Goal: Complete application form

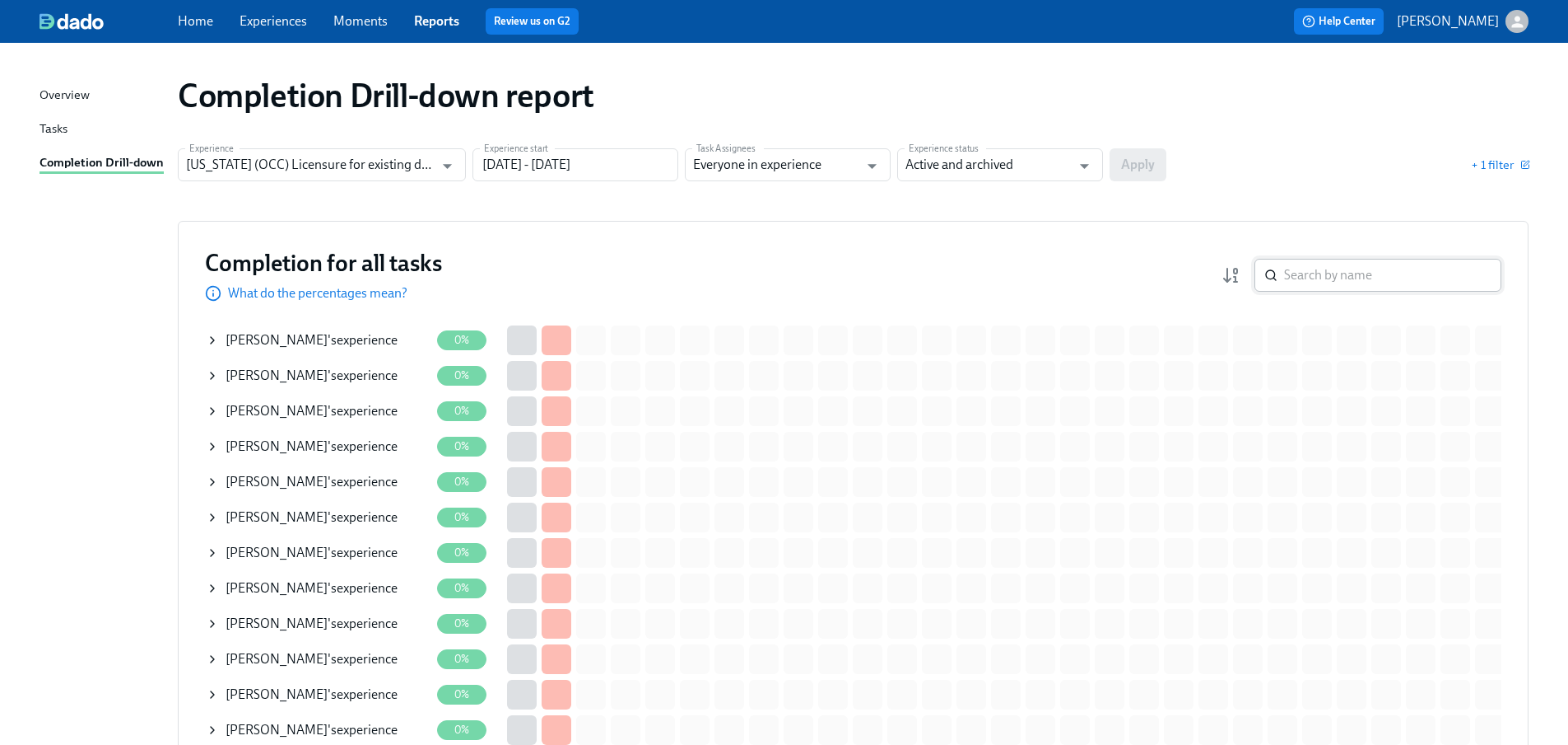
click at [1386, 283] on input "search" at bounding box center [1393, 275] width 217 height 33
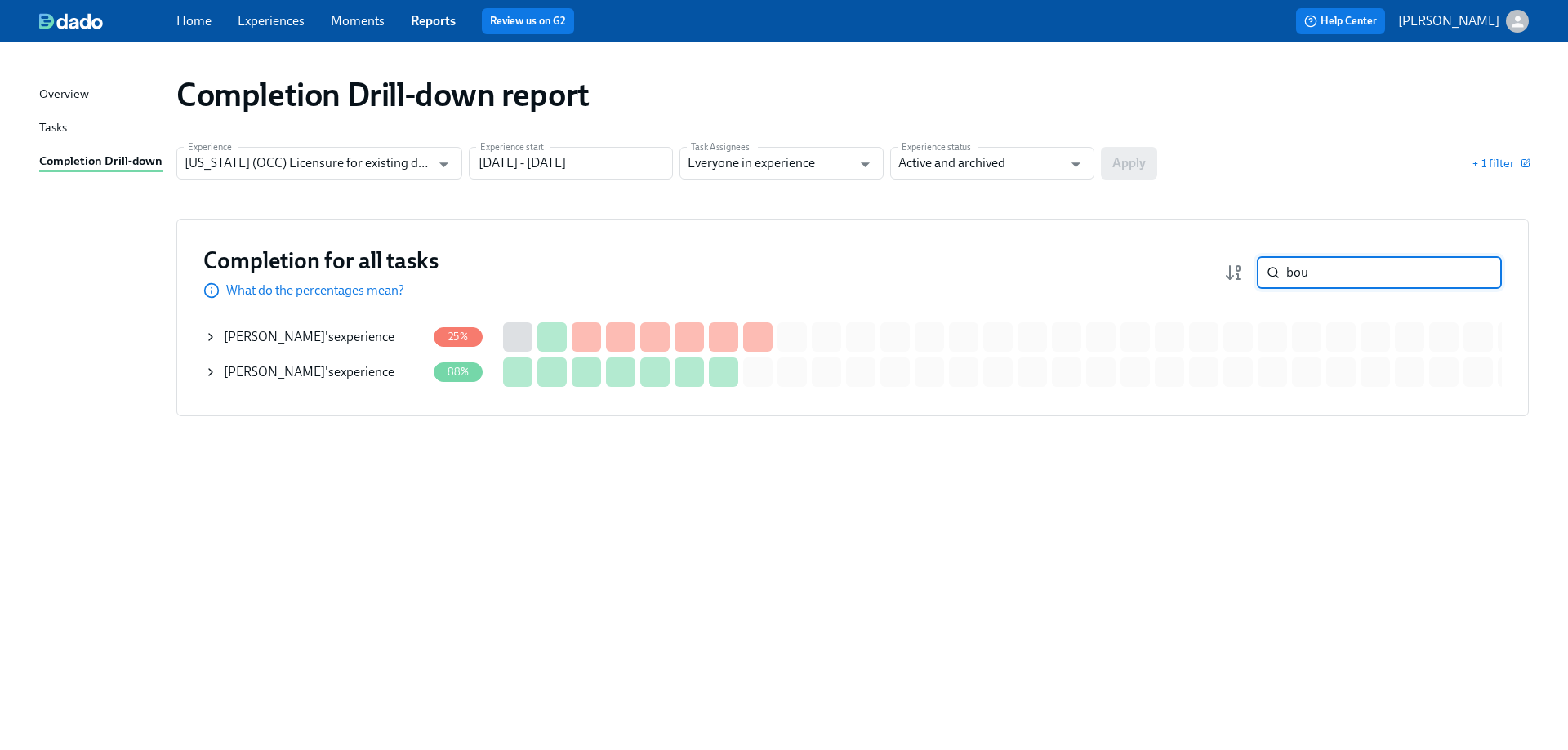
type input "bou"
click at [274, 334] on span "Andrew Boulos" at bounding box center [275, 336] width 101 height 15
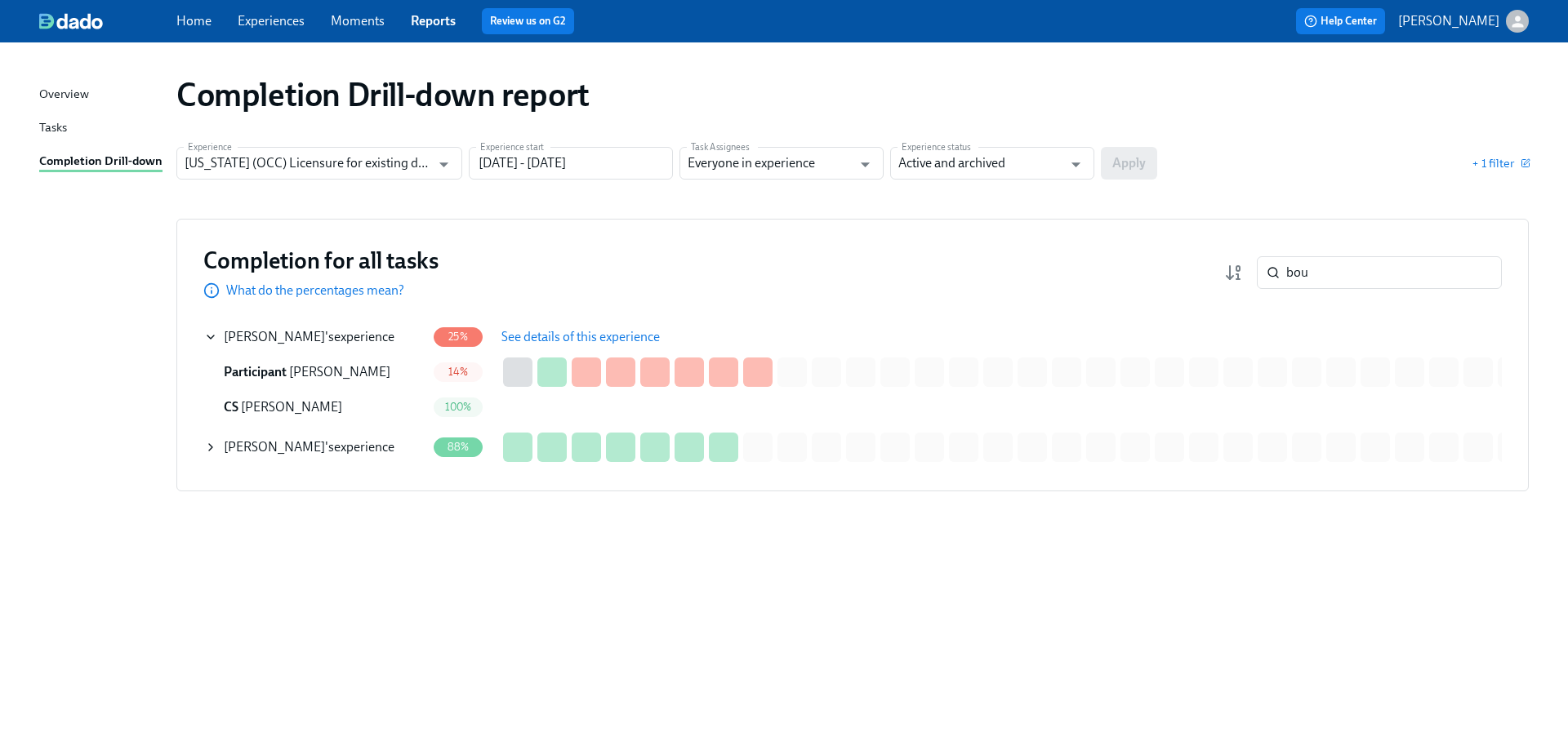
click at [587, 333] on span "See details of this experience" at bounding box center [580, 336] width 158 height 16
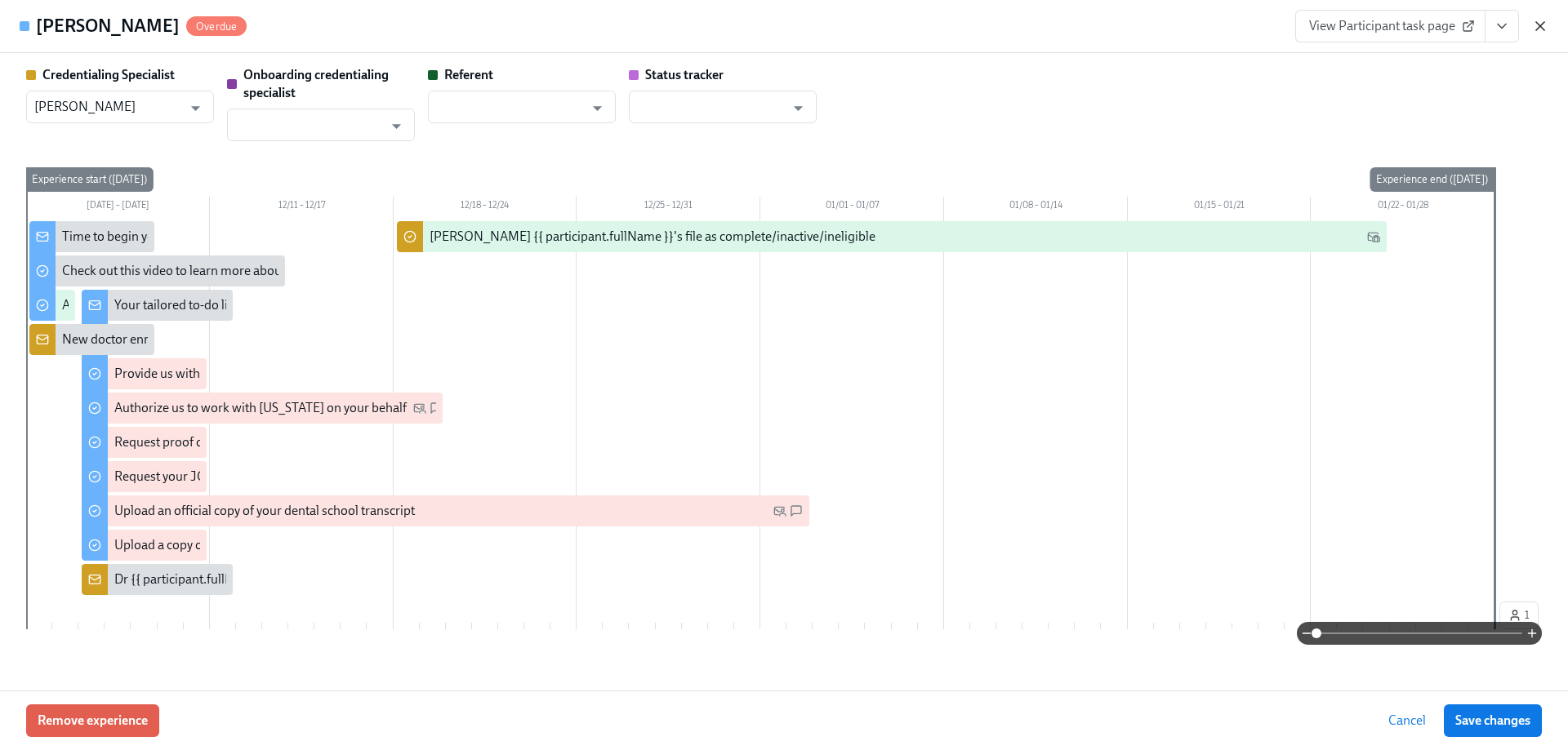
click at [1544, 27] on icon "button" at bounding box center [1540, 26] width 16 height 16
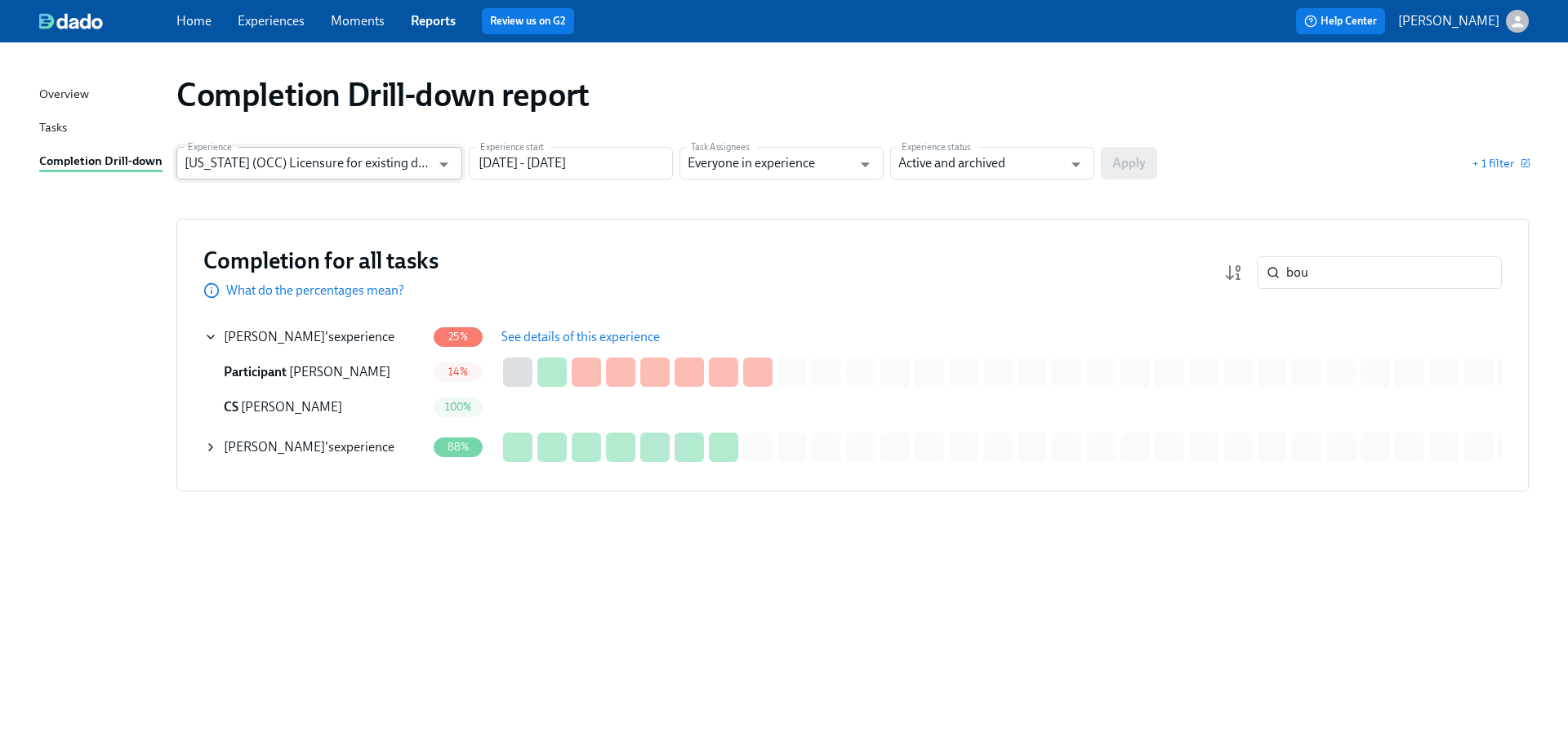
click at [332, 172] on input "Illinois (OCC) Licensure for existing doctors" at bounding box center [308, 163] width 246 height 32
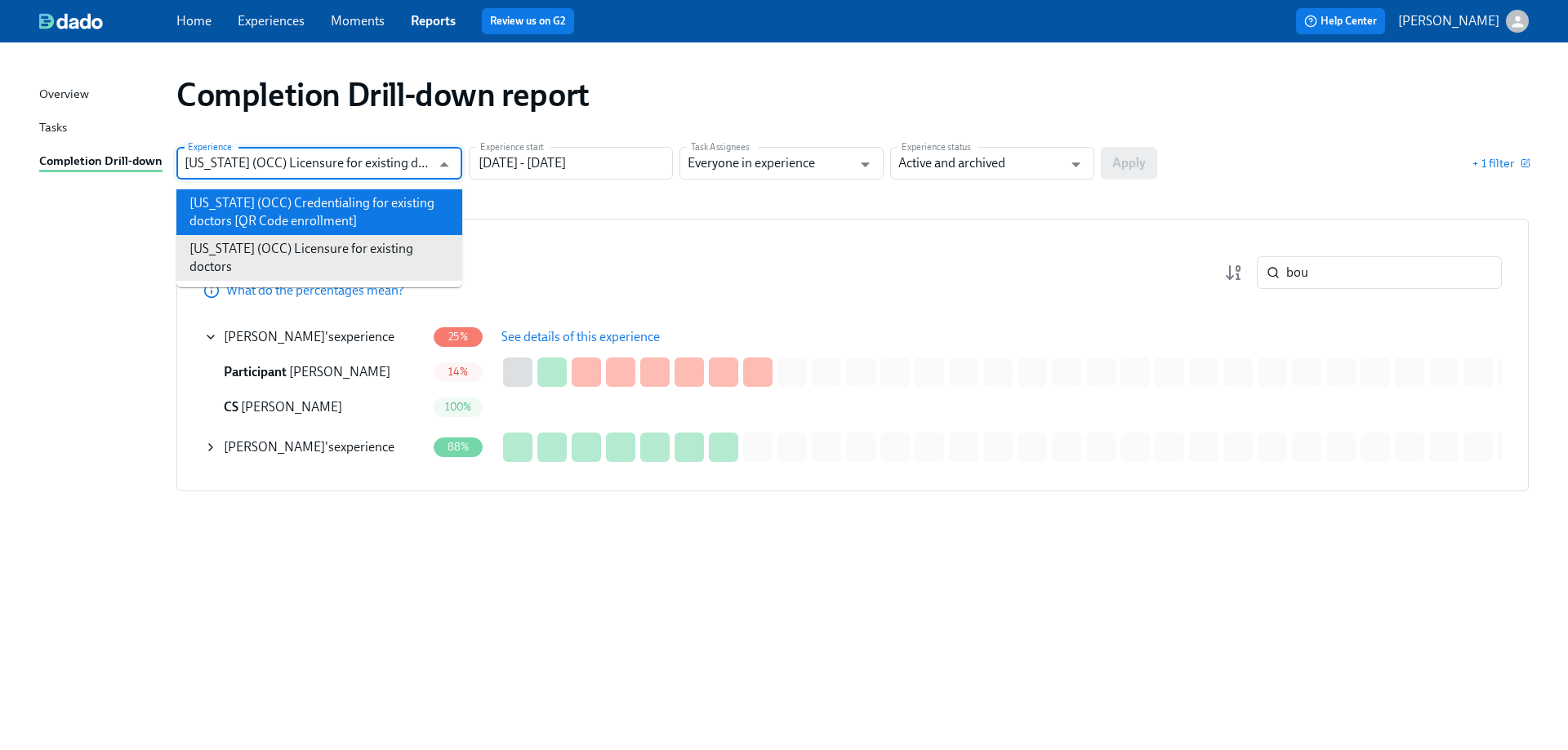
click at [339, 213] on li "Illinois (OCC) Credentialing for existing doctors [QR Code enrollment]" at bounding box center [319, 213] width 286 height 46
type input "Illinois (OCC) Credentialing for existing doctors [QR Code enrollment]"
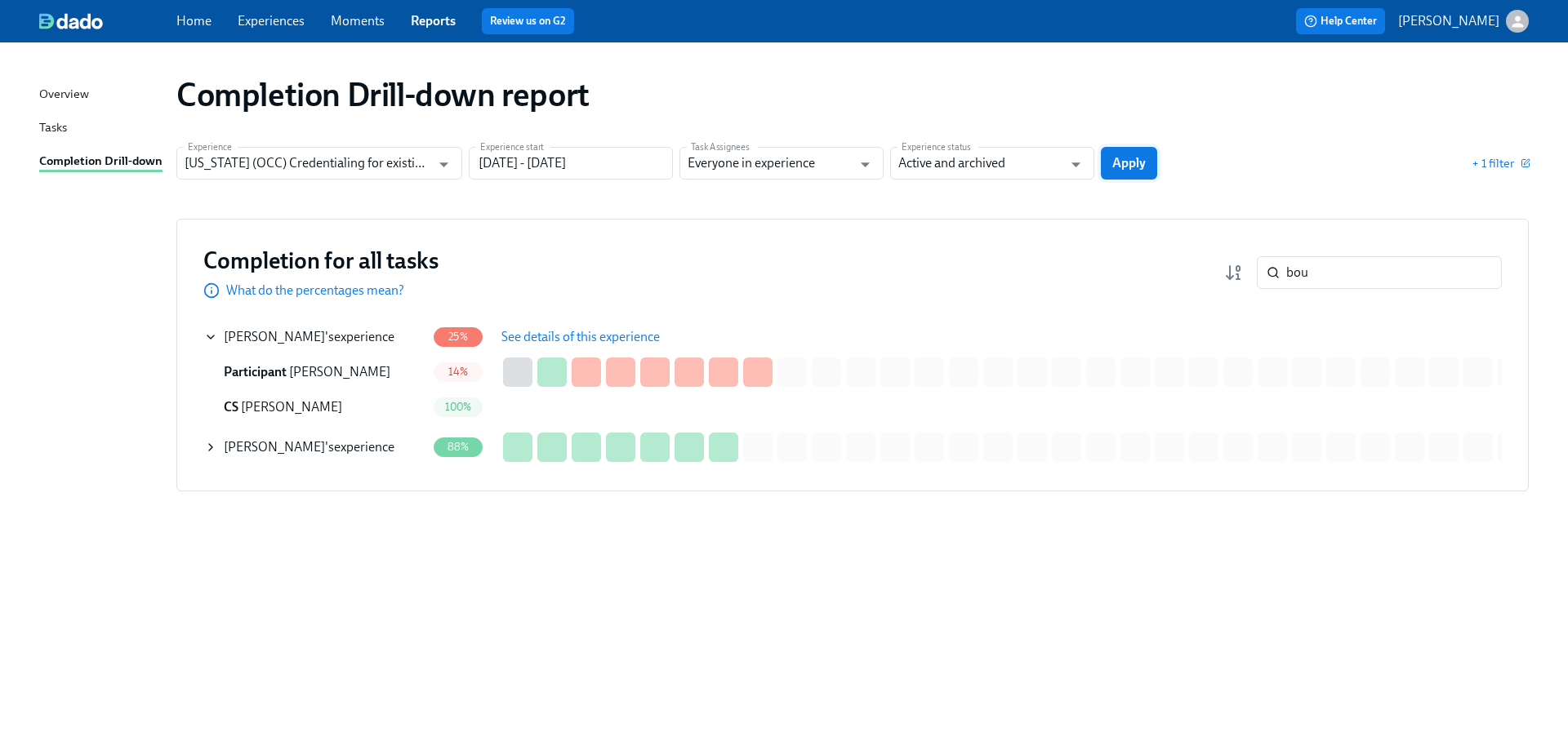
click at [1142, 171] on span "Apply" at bounding box center [1129, 163] width 33 height 16
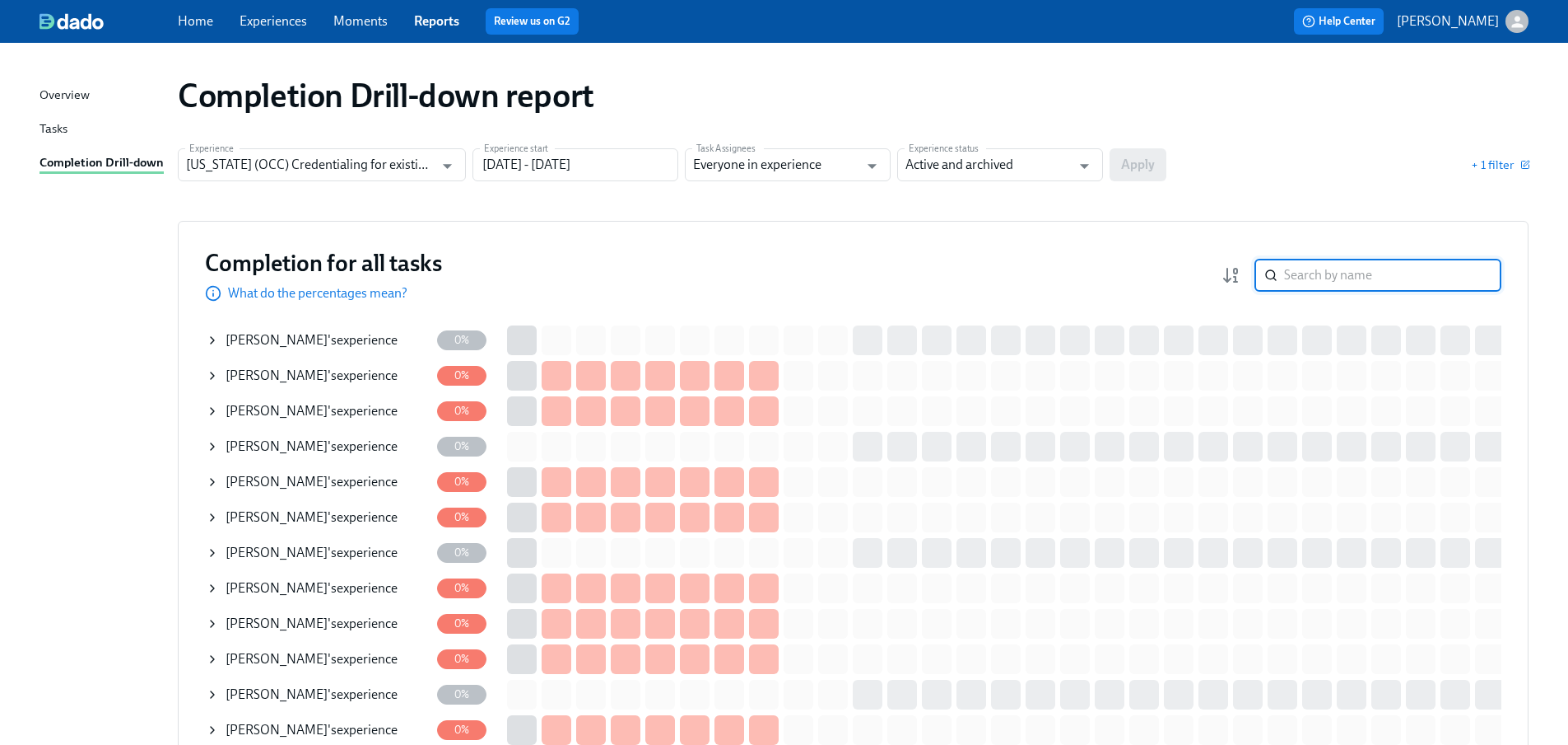
click at [1339, 273] on input "search" at bounding box center [1393, 275] width 217 height 33
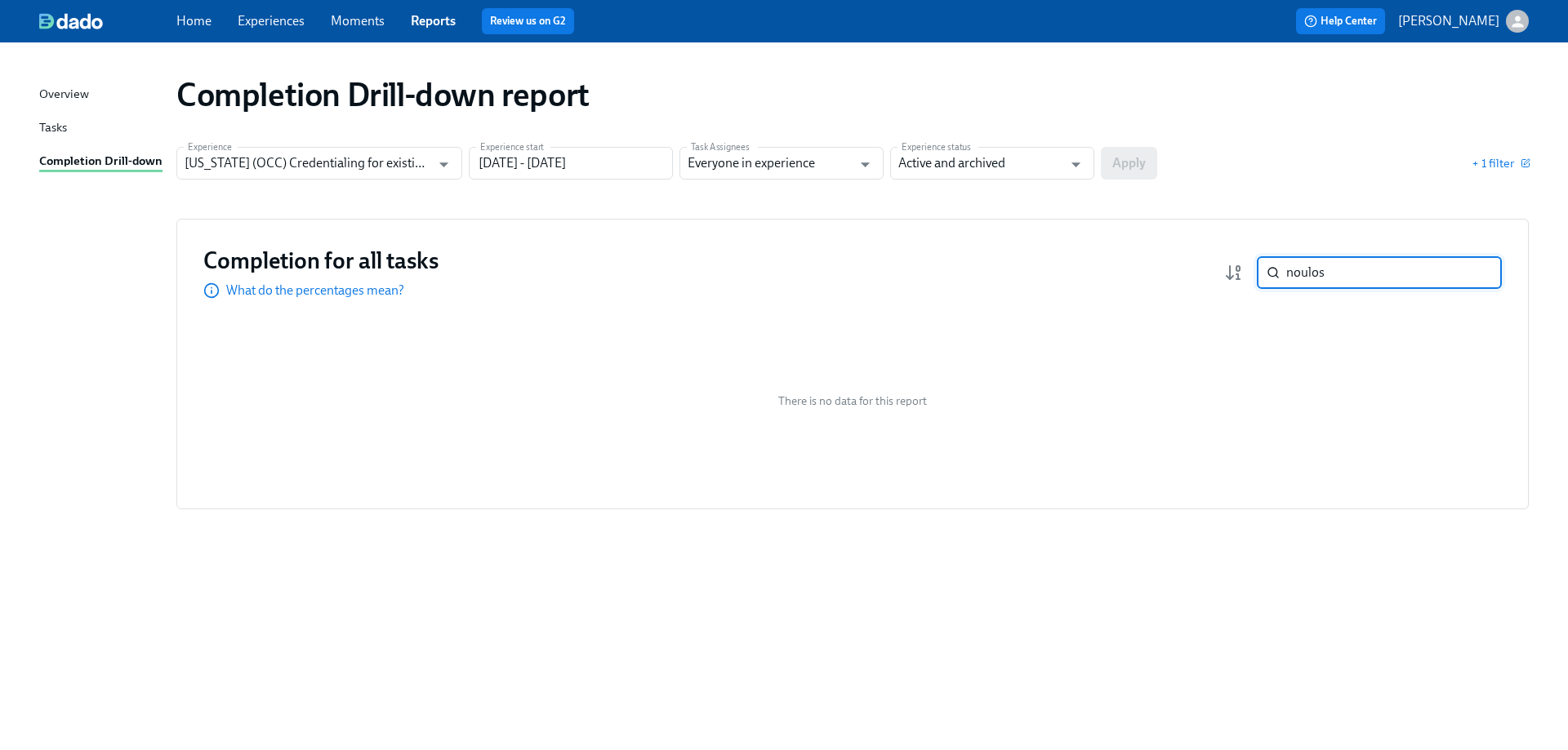
click at [1298, 275] on input "noulos" at bounding box center [1395, 273] width 215 height 32
click at [1297, 277] on input "noulos" at bounding box center [1395, 273] width 215 height 32
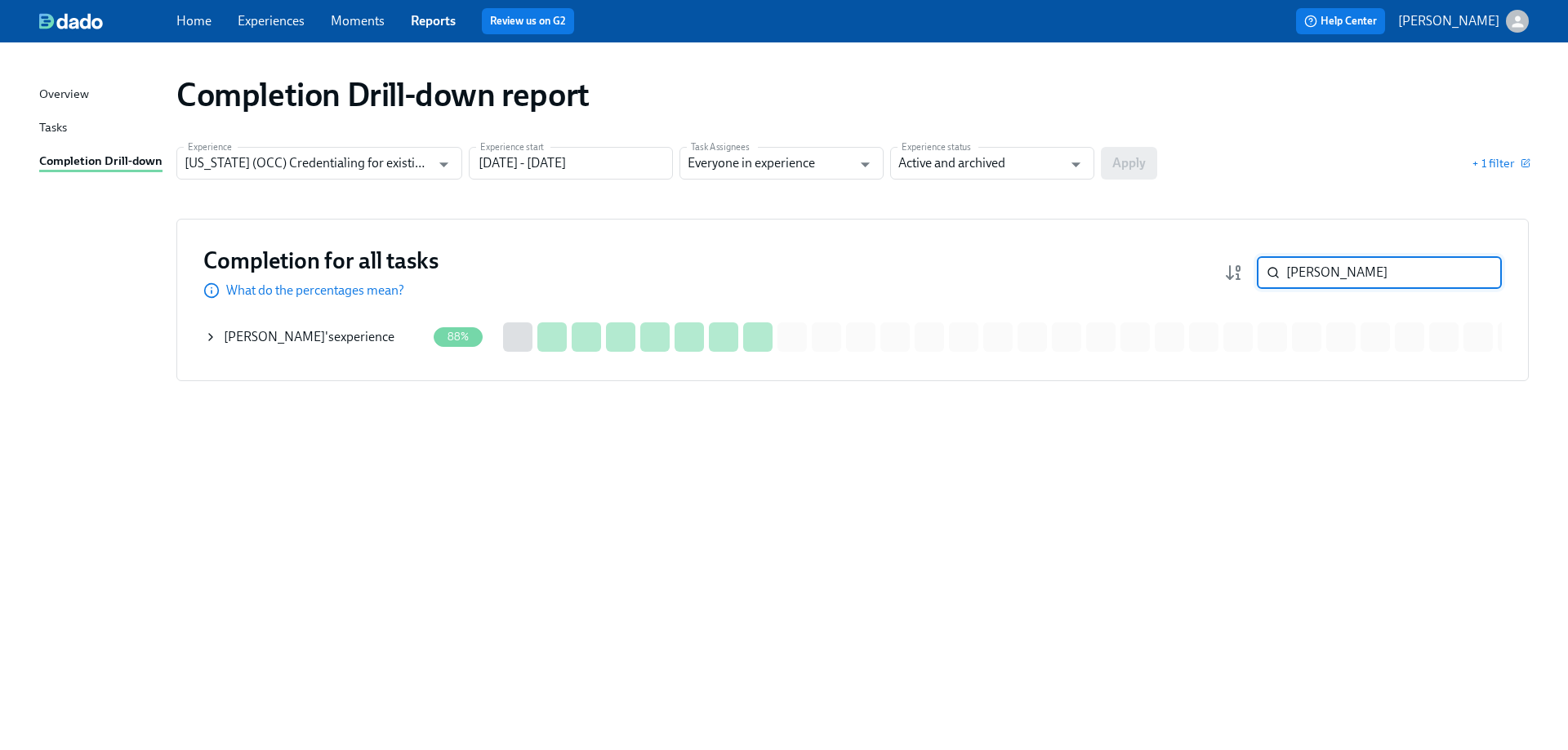
type input "boulos"
click at [258, 343] on span "Andrew Boulos" at bounding box center [275, 336] width 101 height 15
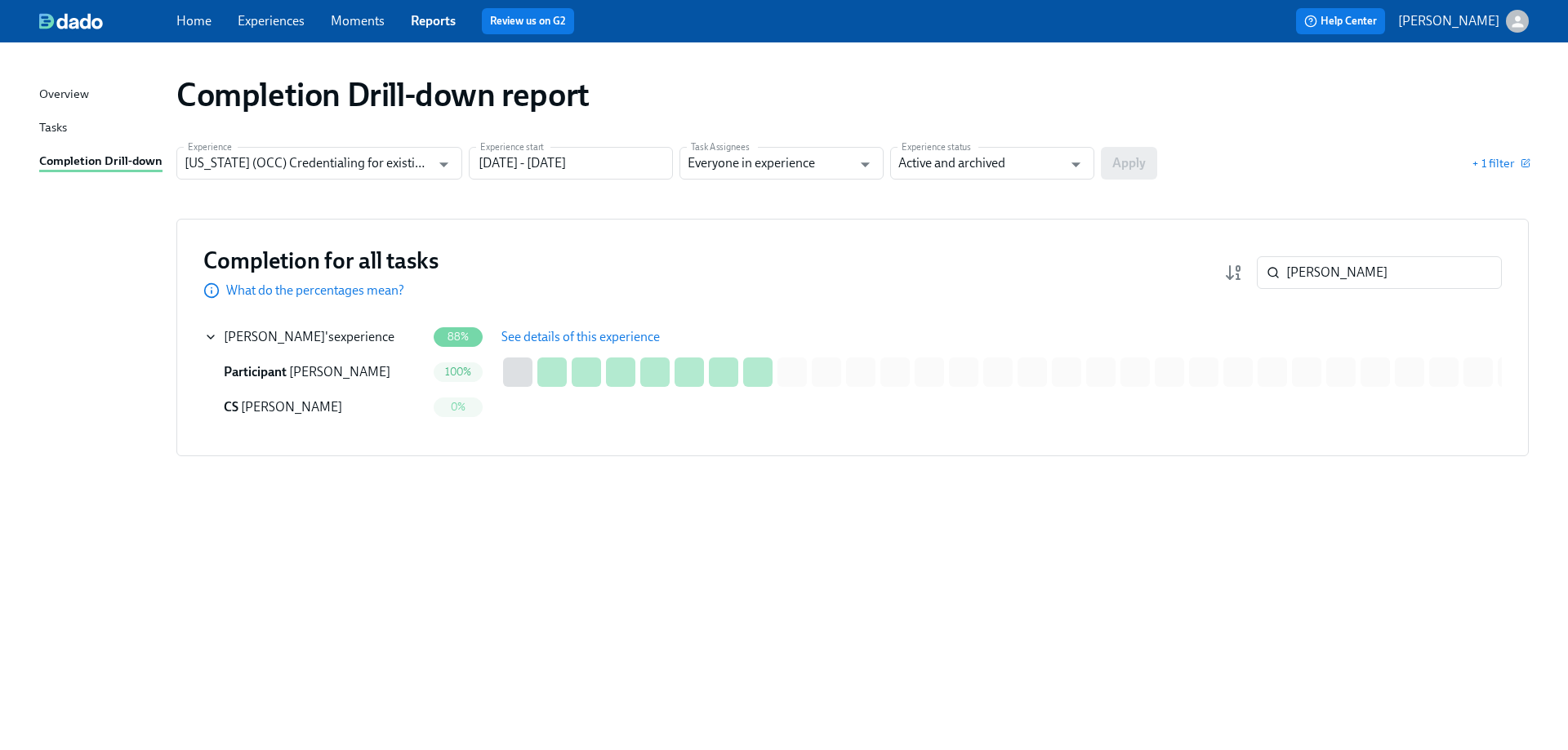
click at [579, 338] on span "See details of this experience" at bounding box center [580, 336] width 158 height 16
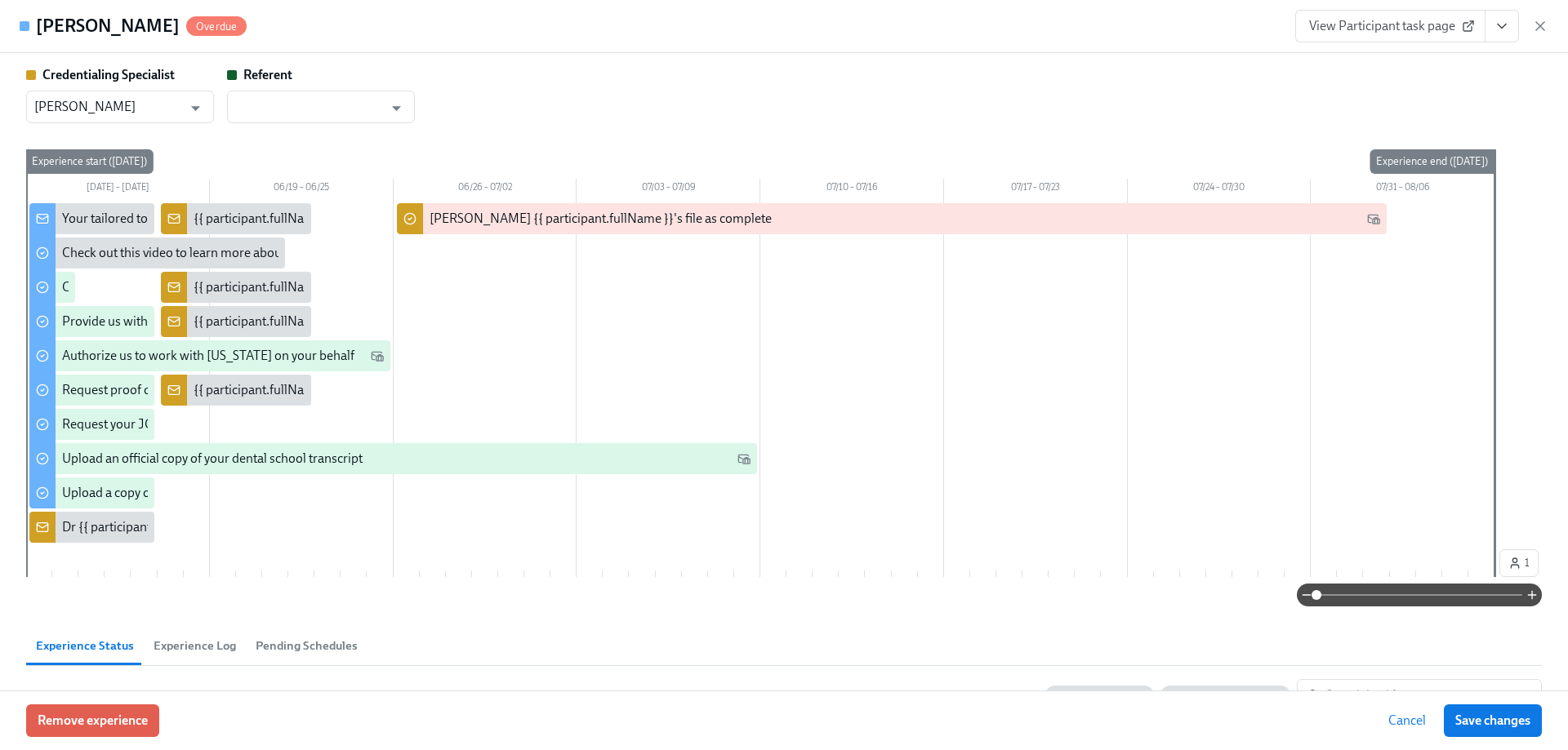
click at [1503, 41] on button "View task page" at bounding box center [1502, 26] width 34 height 32
click at [1376, 23] on span "View Participant task page" at bounding box center [1391, 26] width 163 height 16
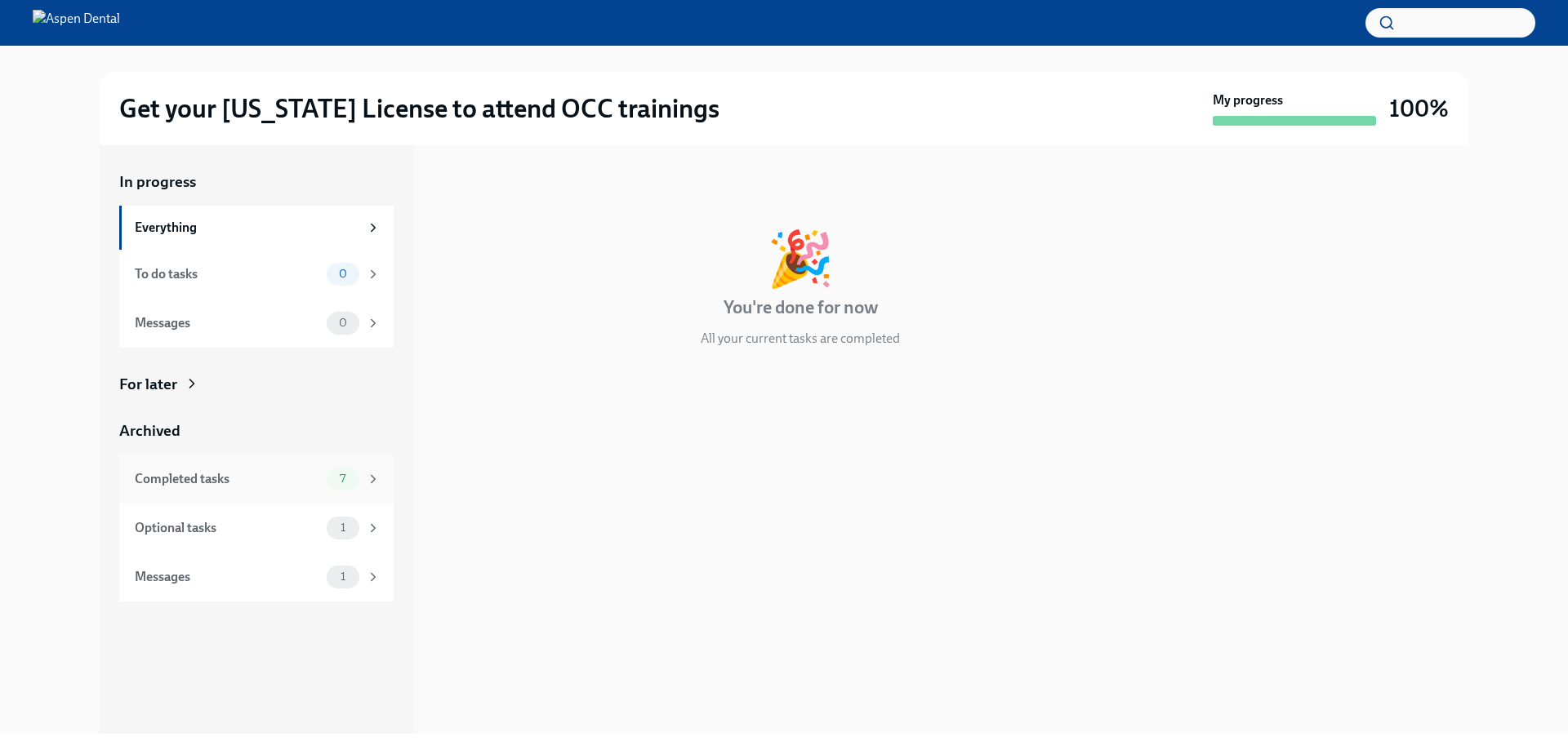
click at [242, 472] on div "Completed tasks" at bounding box center [227, 479] width 186 height 18
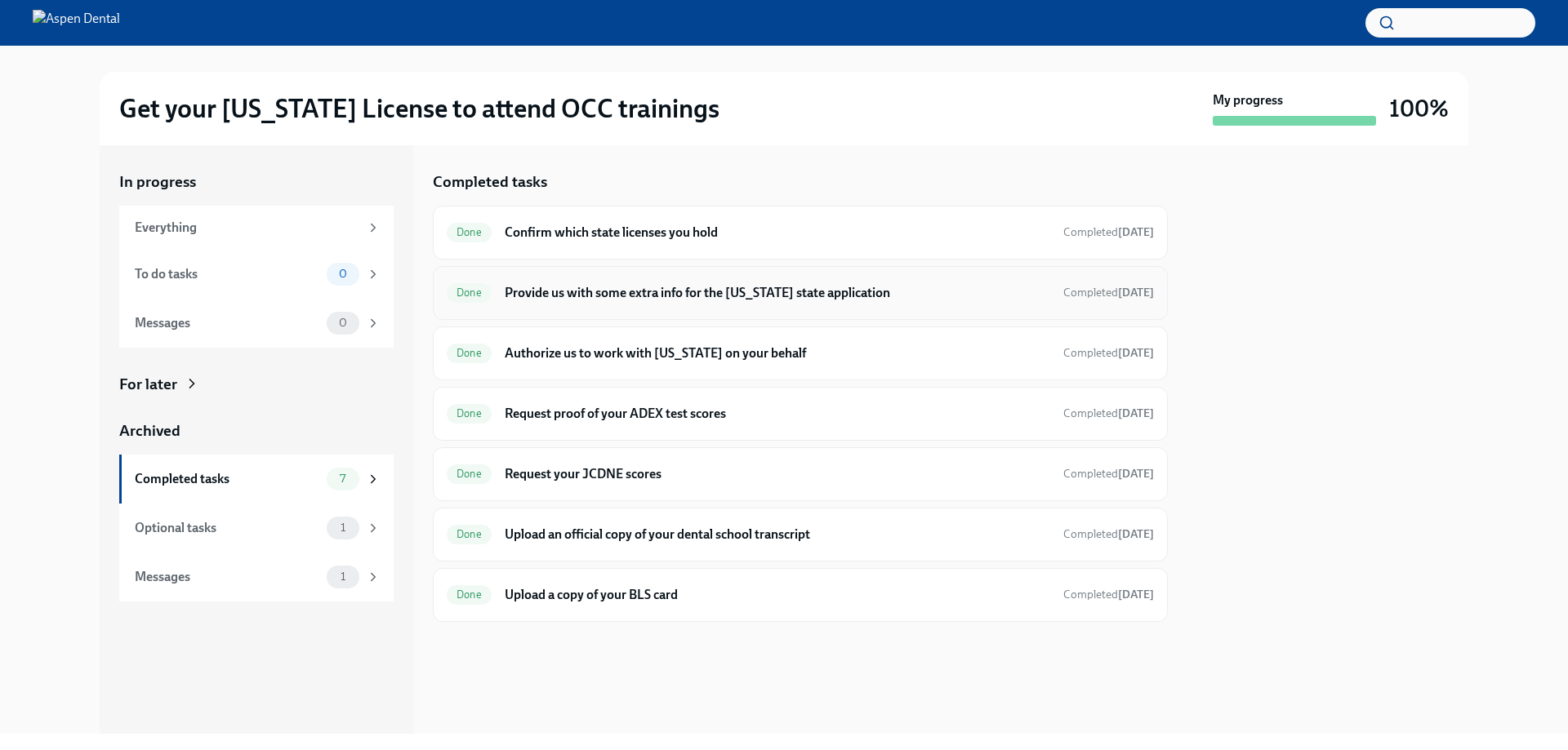
click at [644, 294] on h6 "Provide us with some extra info for the [US_STATE] state application" at bounding box center [778, 293] width 545 height 18
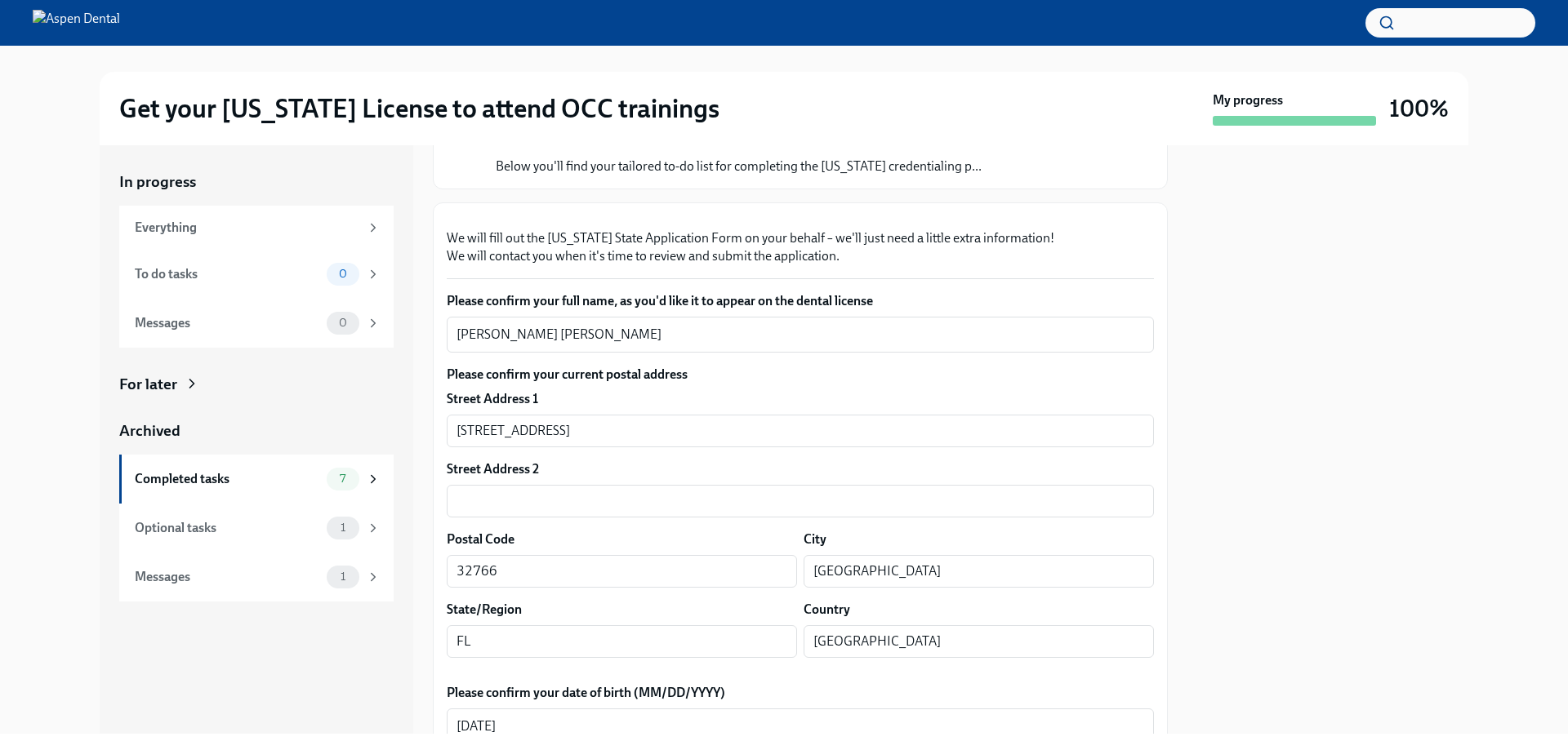
scroll to position [163, 0]
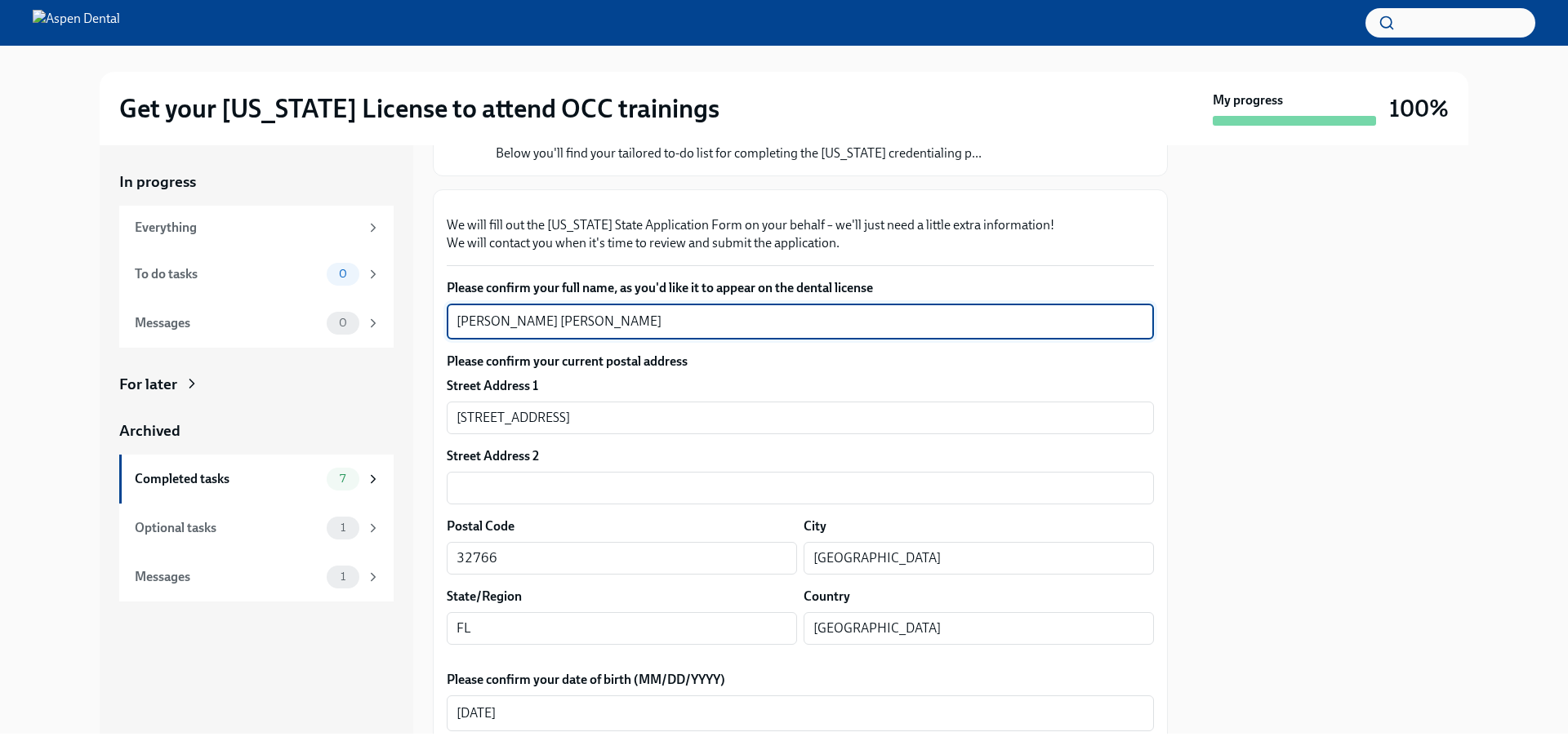
drag, startPoint x: 601, startPoint y: 512, endPoint x: 448, endPoint y: 514, distance: 153.0
click at [448, 339] on div "[PERSON_NAME] [PERSON_NAME] x ​" at bounding box center [801, 322] width 707 height 36
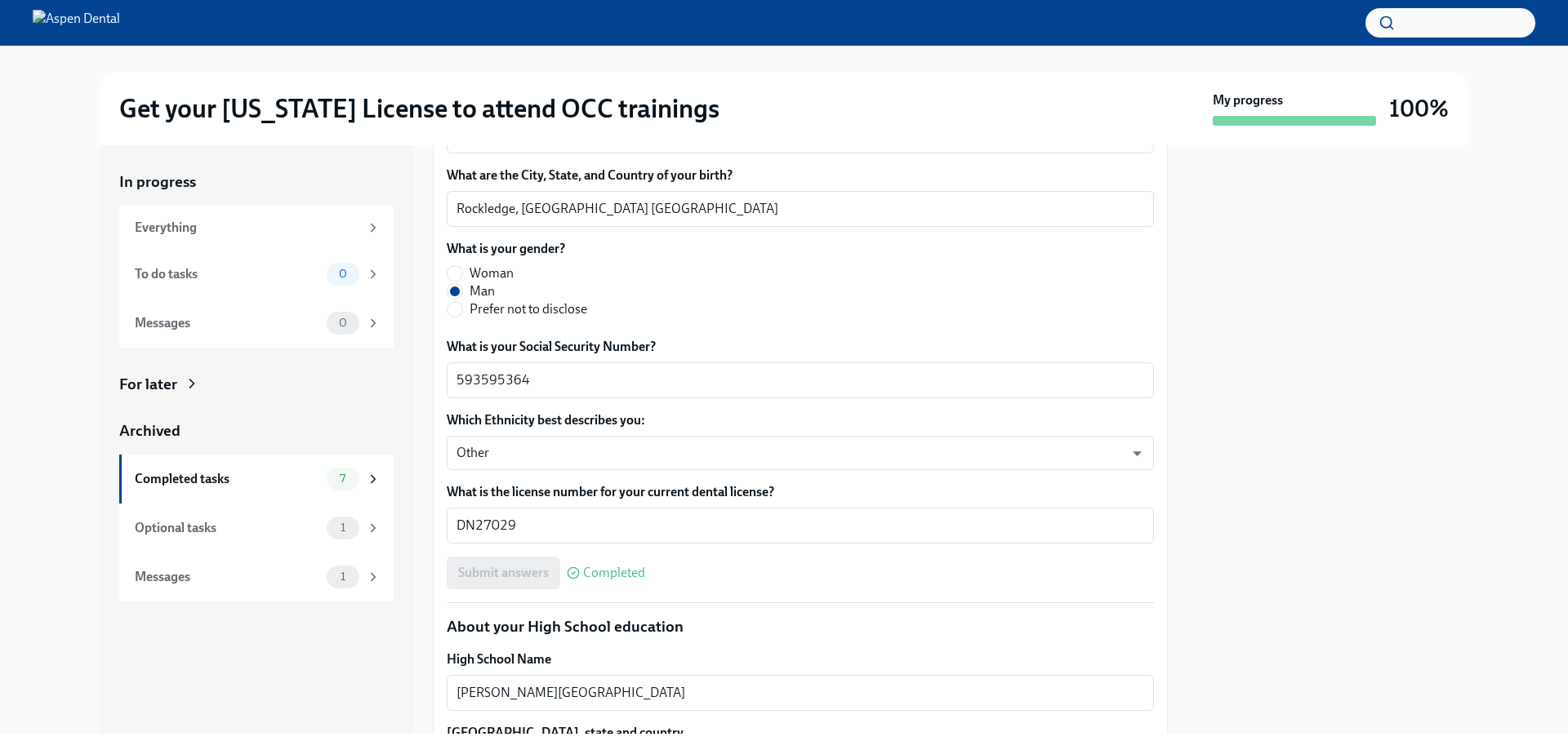
scroll to position [817, 0]
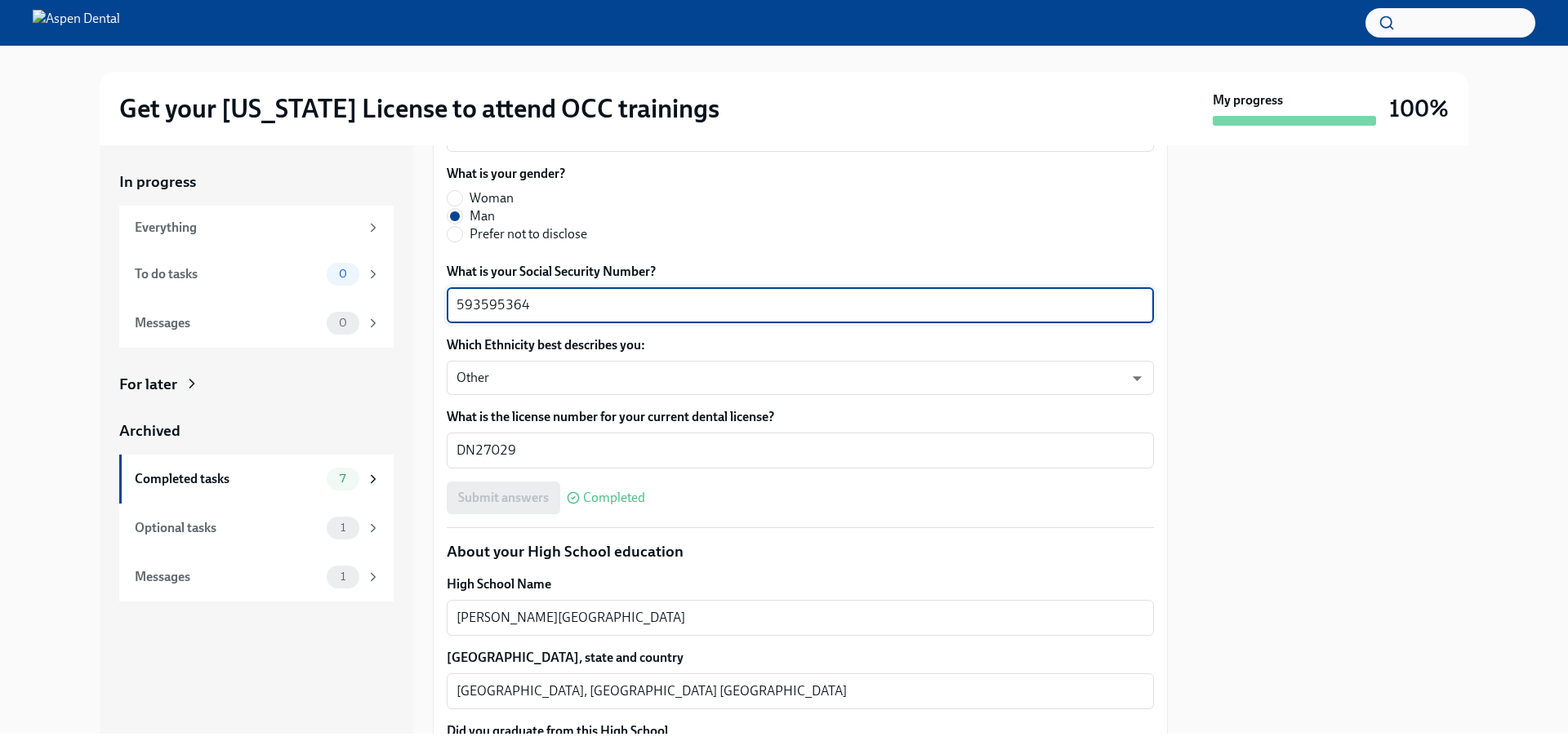
drag, startPoint x: 540, startPoint y: 497, endPoint x: 437, endPoint y: 501, distance: 103.1
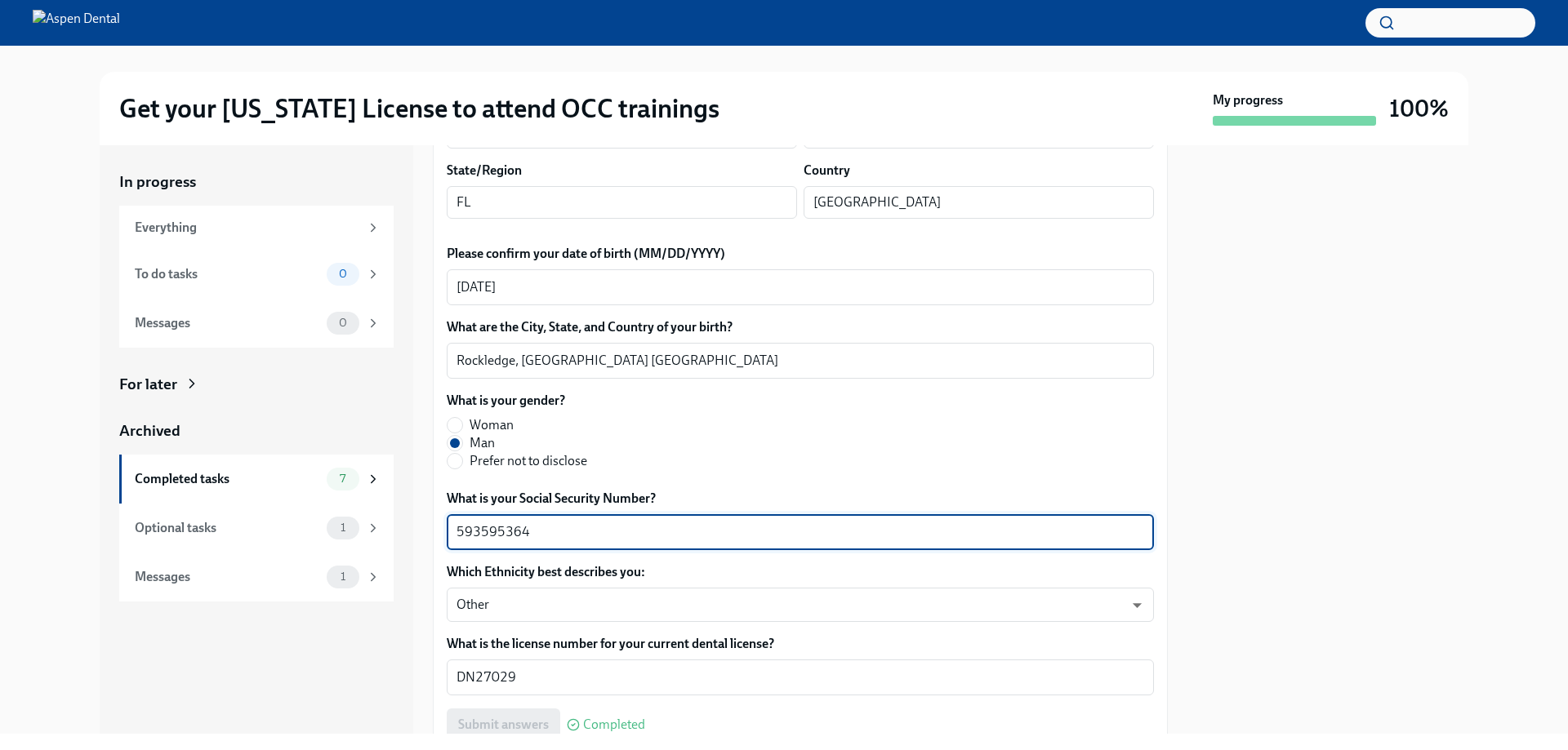
scroll to position [490, 0]
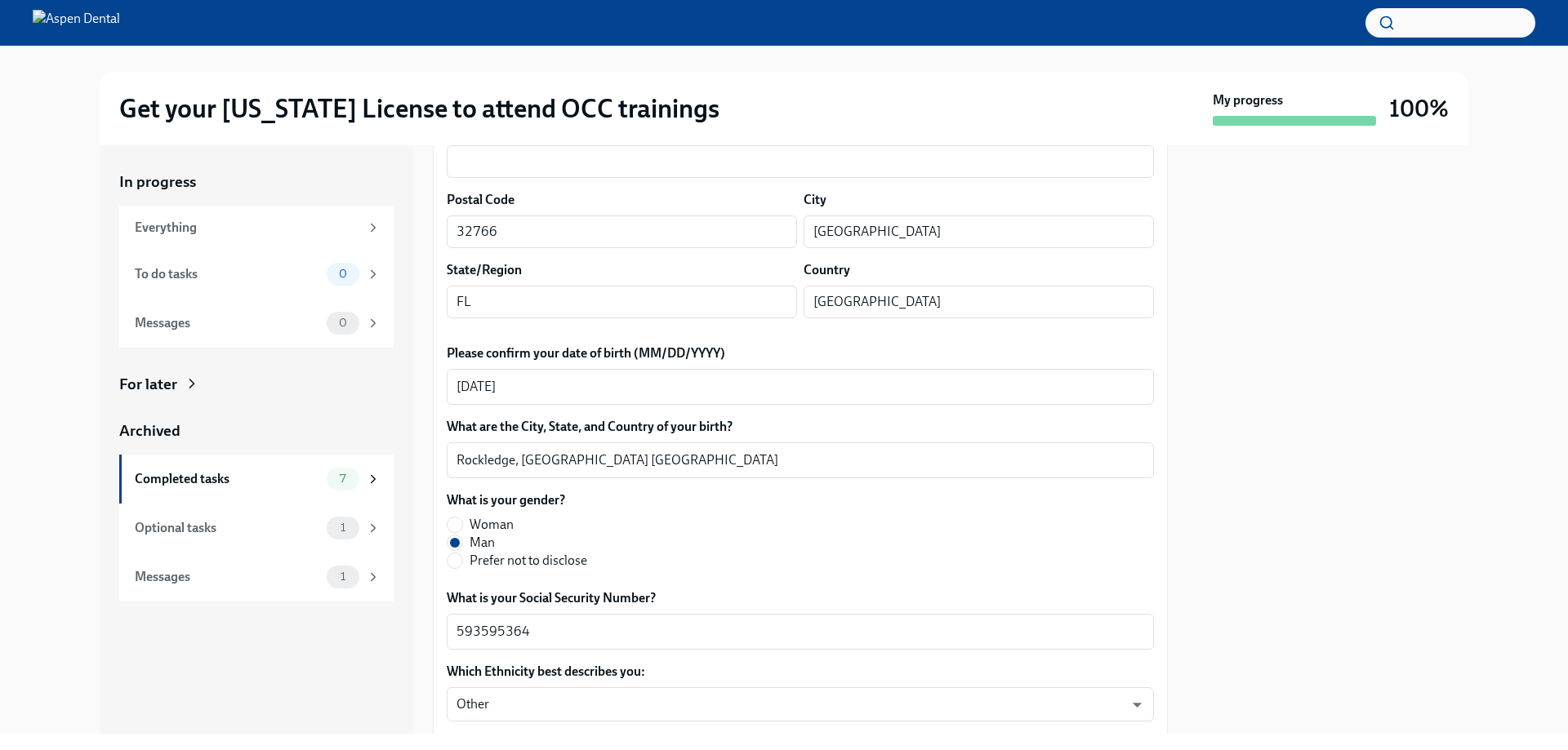
drag, startPoint x: 603, startPoint y: 274, endPoint x: 467, endPoint y: 288, distance: 136.7
click at [824, 248] on input "[GEOGRAPHIC_DATA]" at bounding box center [979, 232] width 351 height 32
click at [825, 248] on input "[GEOGRAPHIC_DATA]" at bounding box center [979, 232] width 351 height 32
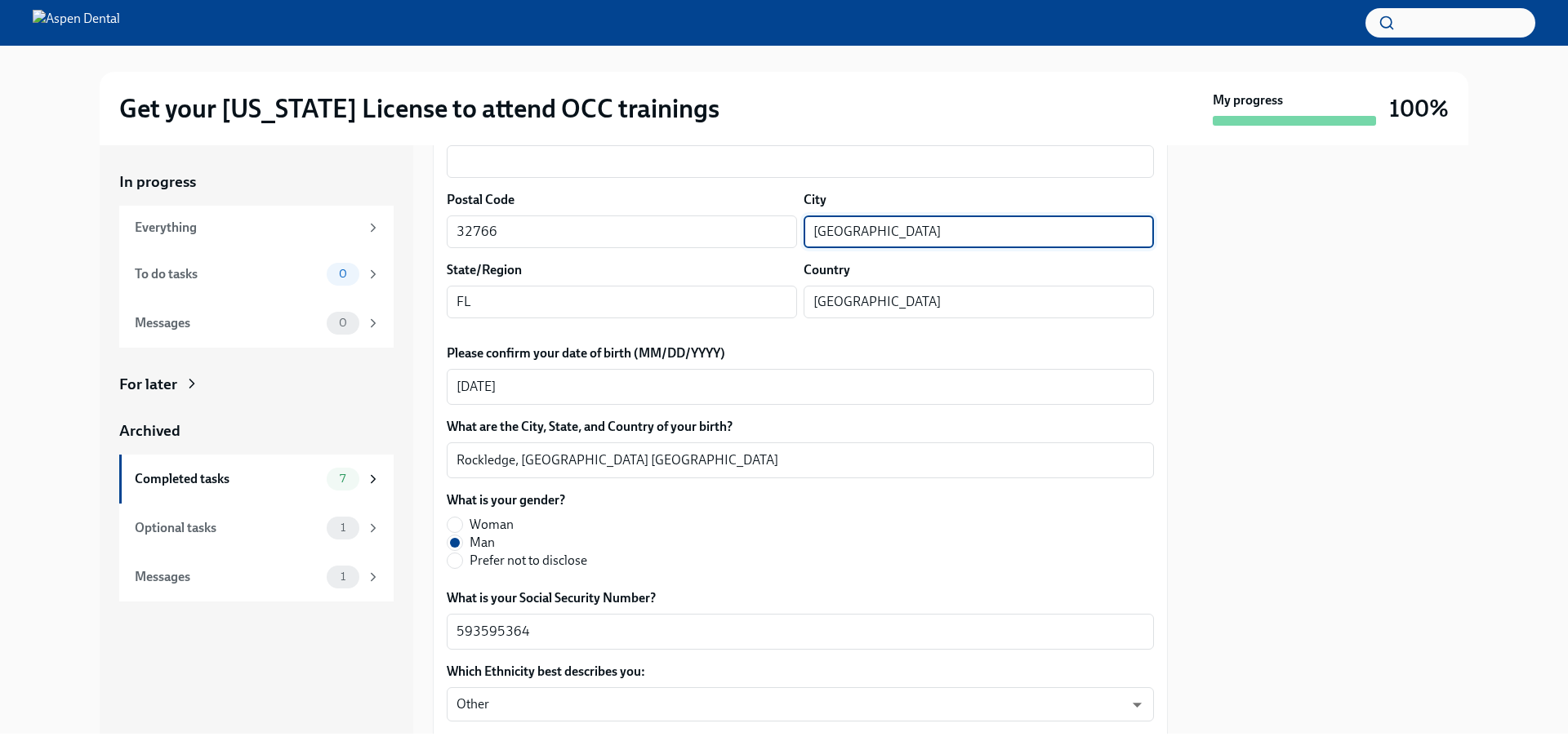
click at [830, 248] on input "[GEOGRAPHIC_DATA]" at bounding box center [979, 232] width 351 height 32
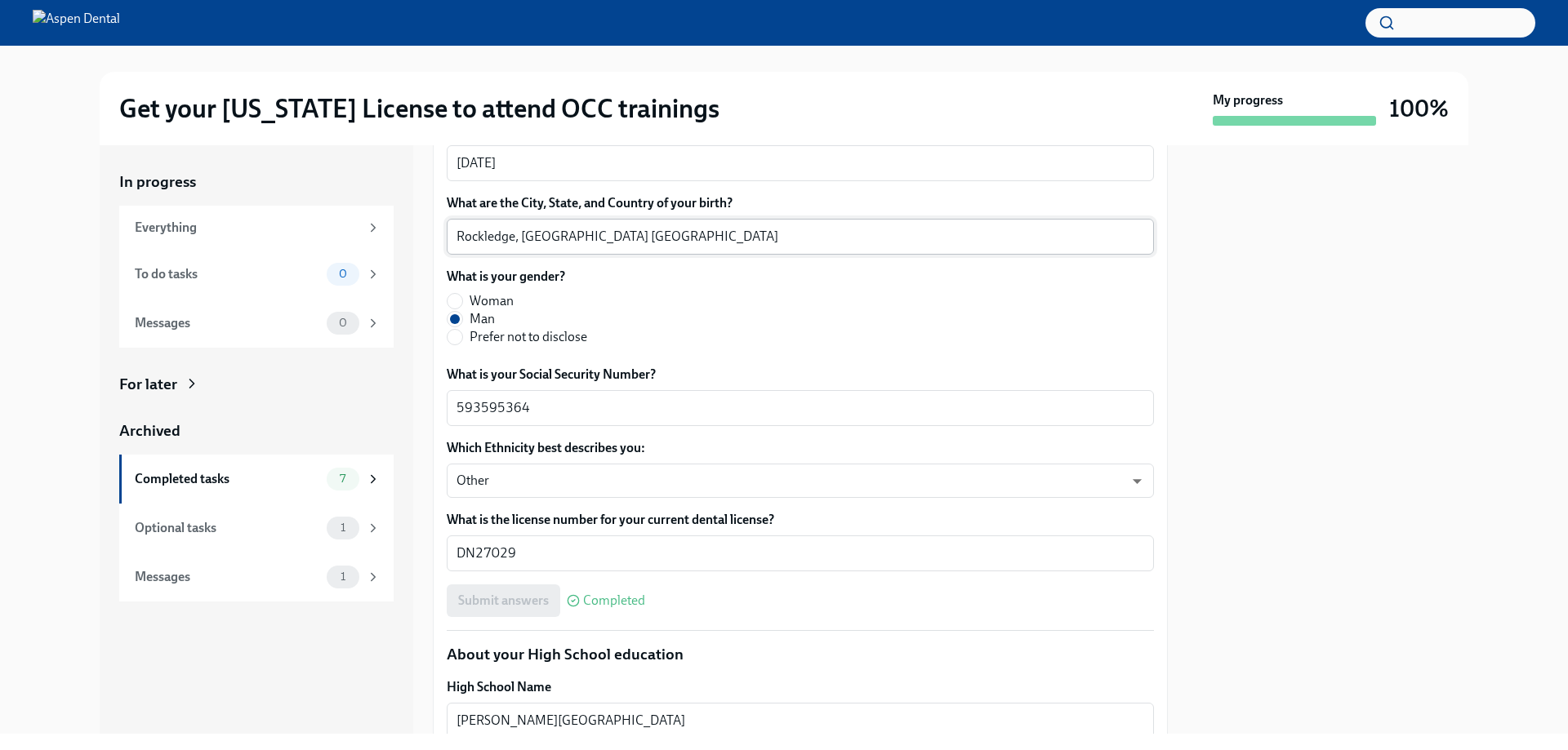
scroll to position [735, 0]
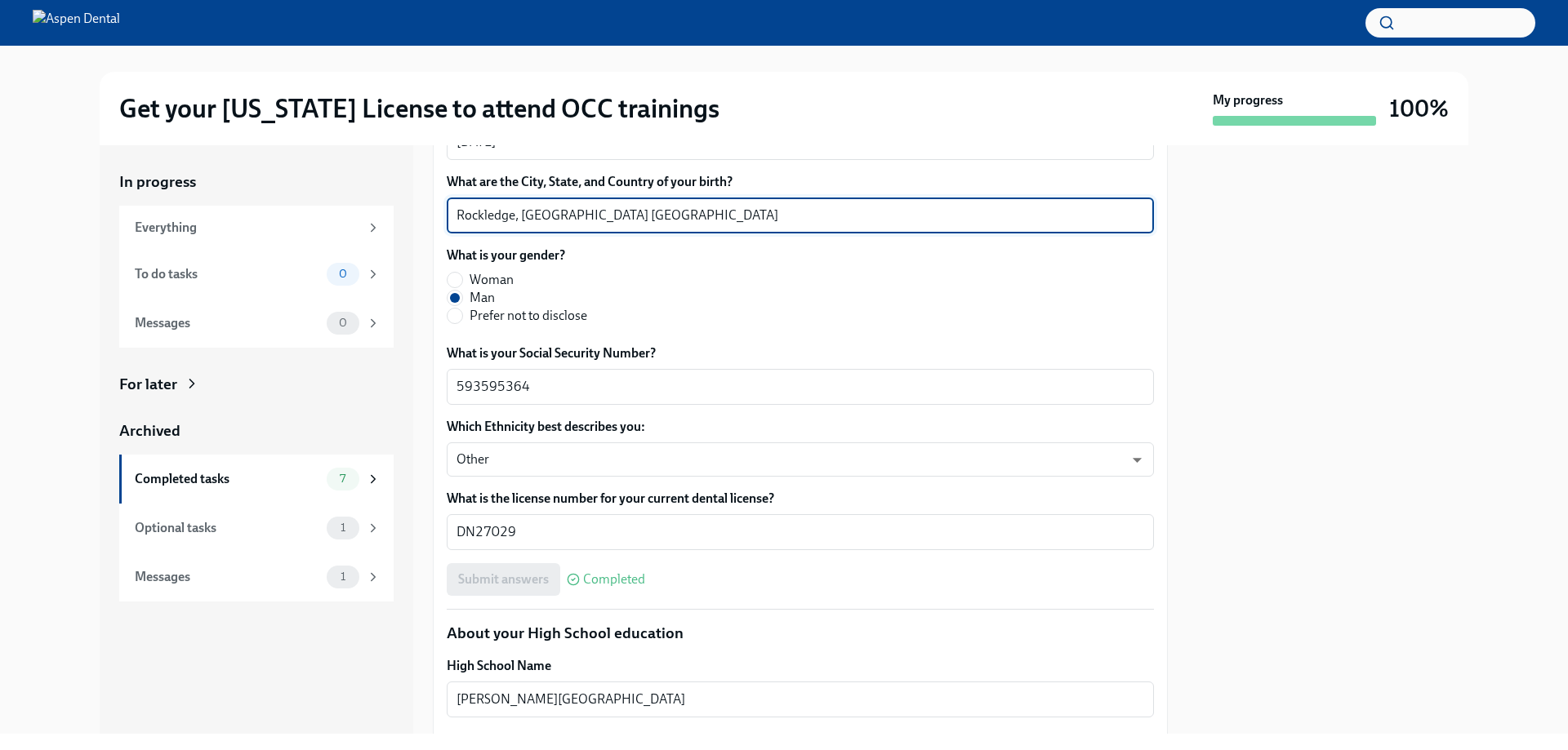
click at [468, 225] on textarea "Rockledge, [GEOGRAPHIC_DATA] [GEOGRAPHIC_DATA]" at bounding box center [800, 215] width 687 height 20
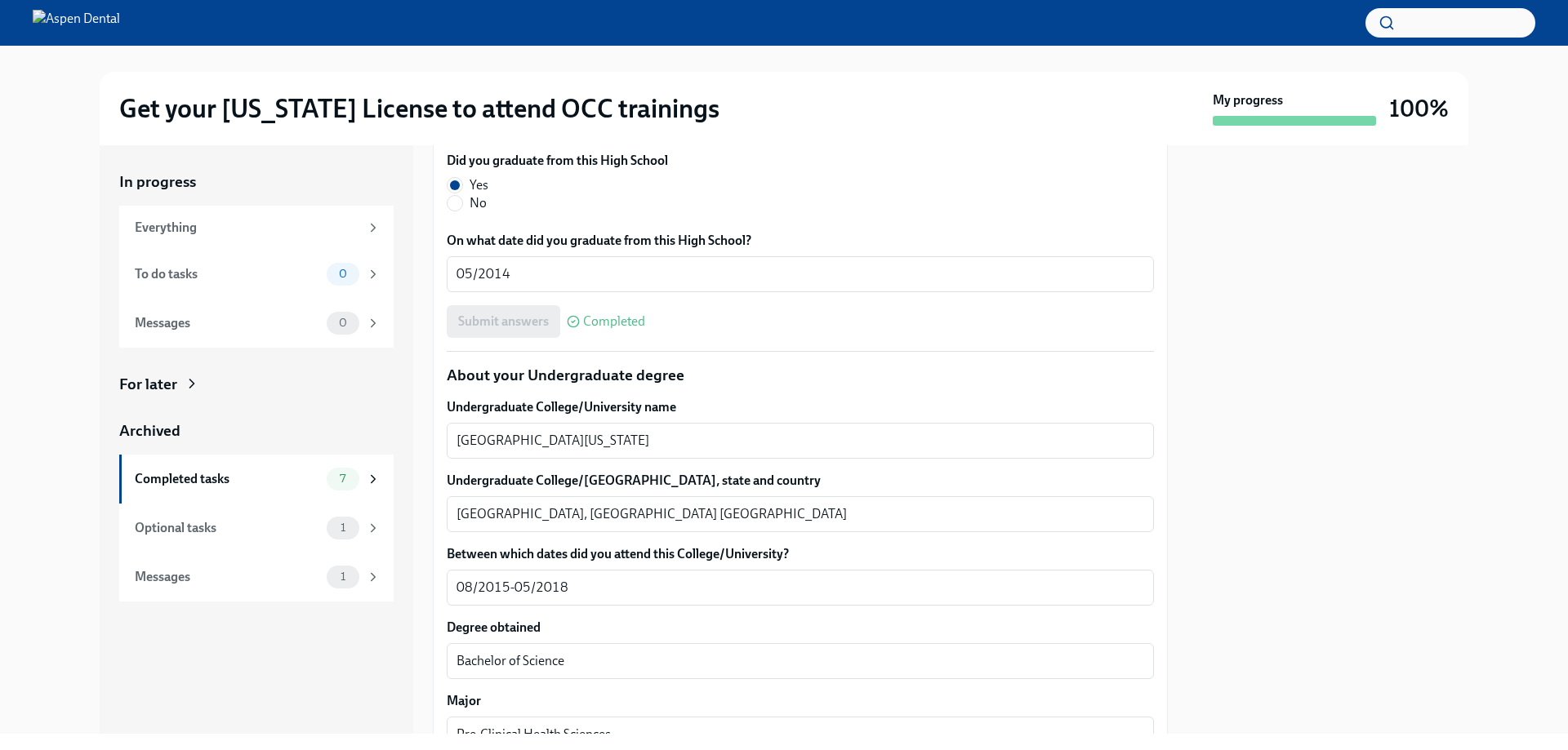
scroll to position [1389, 0]
drag, startPoint x: 580, startPoint y: 231, endPoint x: 454, endPoint y: 237, distance: 126.1
click at [454, 65] on div "[PERSON_NAME][GEOGRAPHIC_DATA] x ​" at bounding box center [801, 47] width 707 height 36
click at [468, 130] on textarea "[GEOGRAPHIC_DATA], [GEOGRAPHIC_DATA] [GEOGRAPHIC_DATA]" at bounding box center [800, 120] width 687 height 20
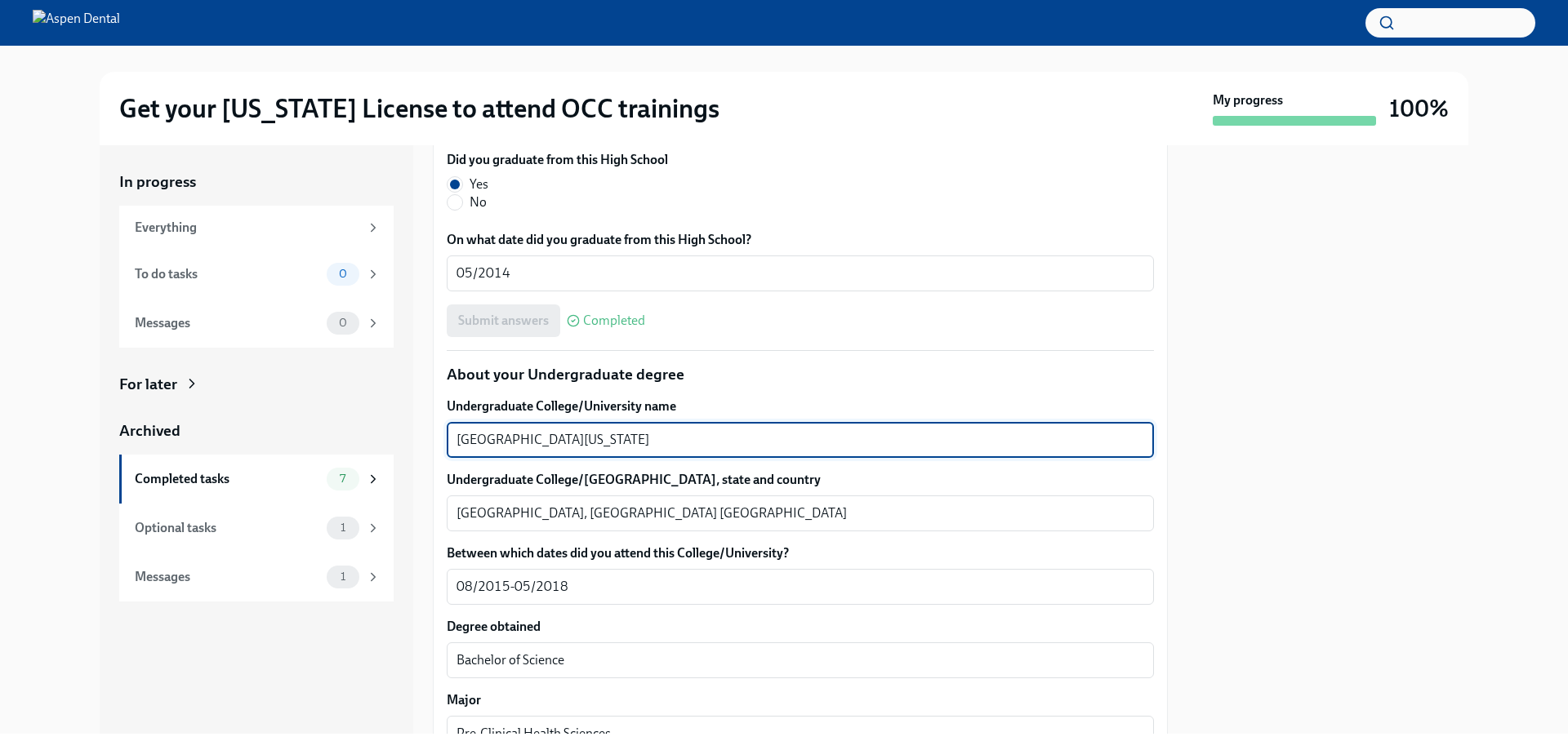
drag, startPoint x: 620, startPoint y: 626, endPoint x: 417, endPoint y: 635, distance: 203.2
click at [413, 634] on div "In progress Everything To do tasks 0 Messages 0 For later Archived Completed ta…" at bounding box center [784, 440] width 1369 height 589
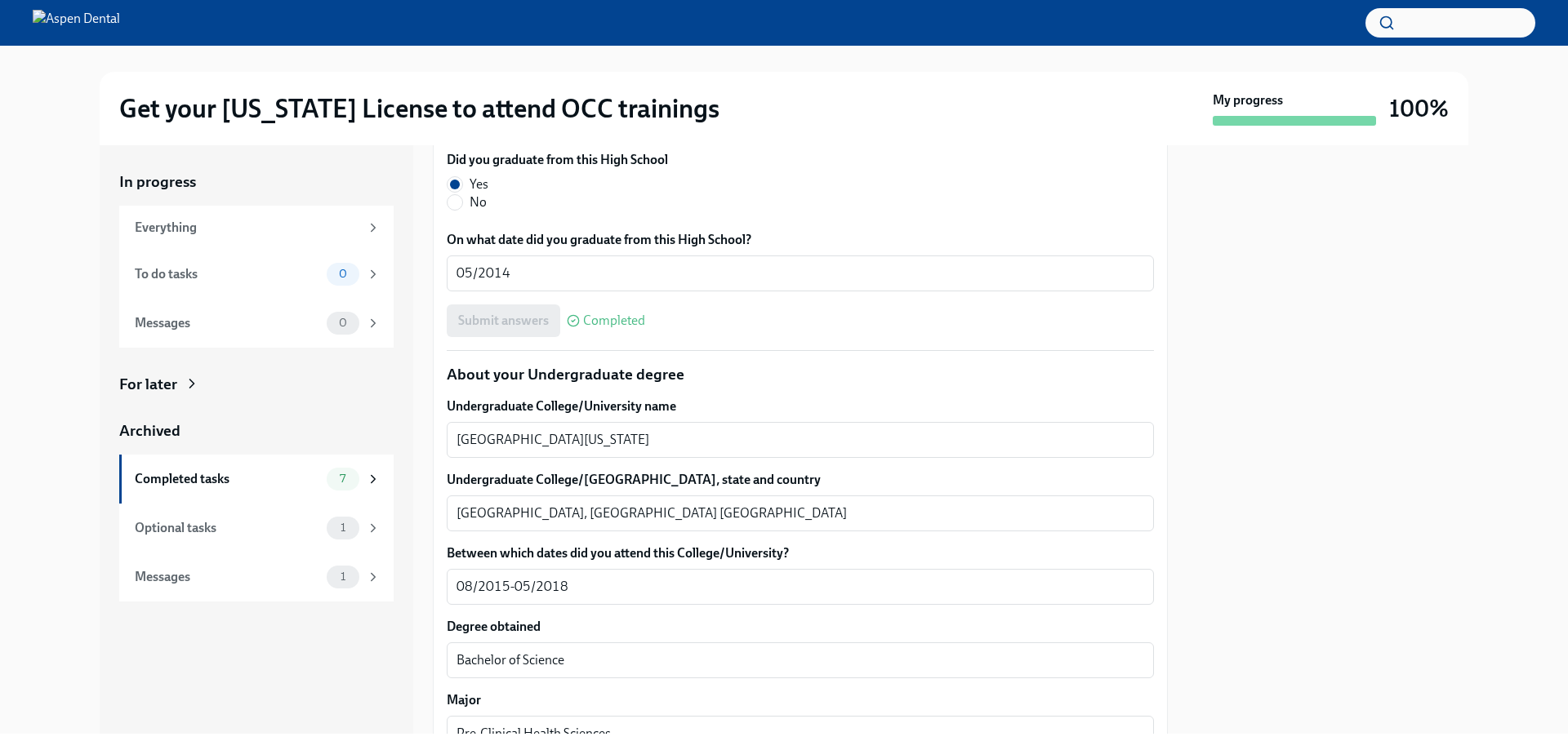
scroll to position [1470, 0]
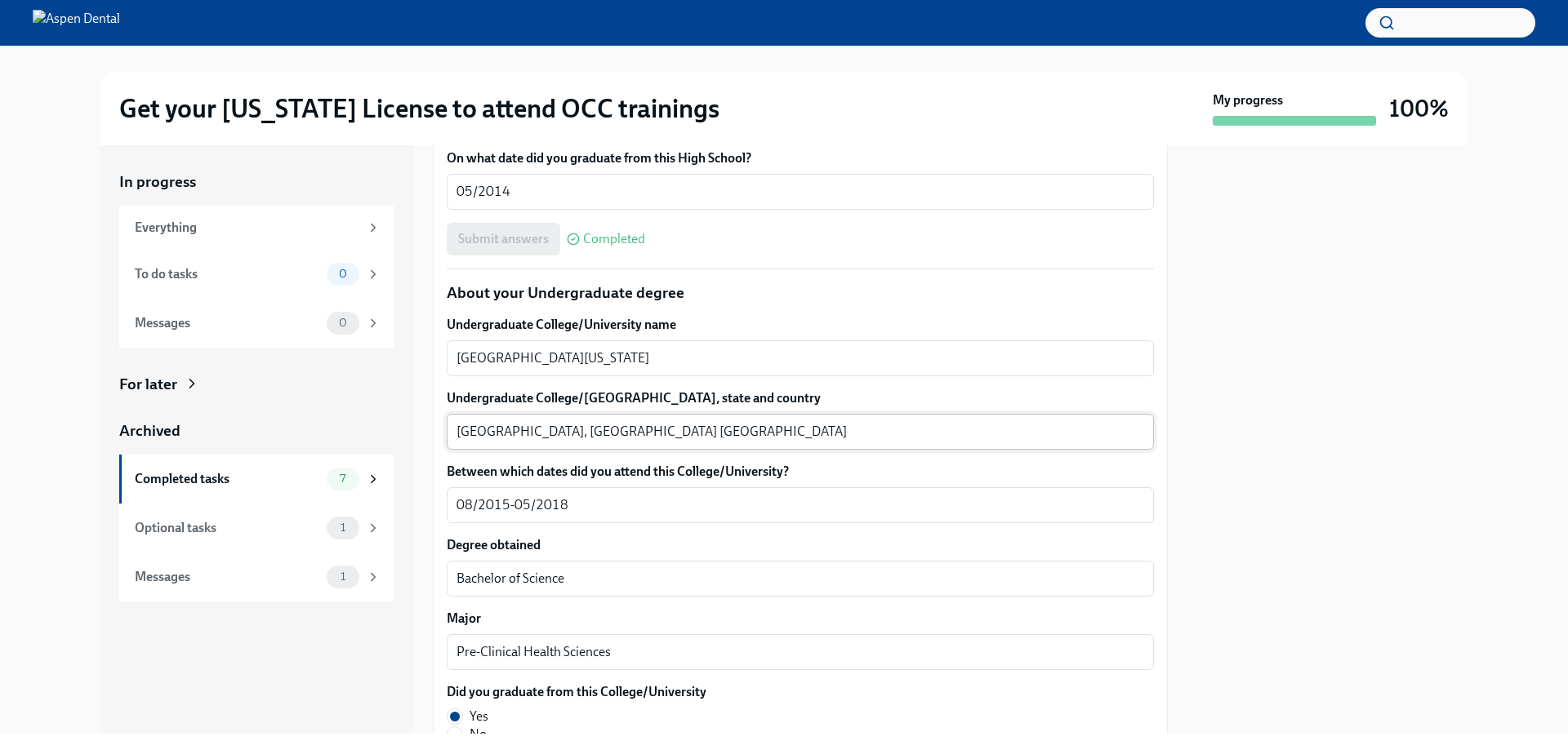
click at [478, 442] on textarea "[GEOGRAPHIC_DATA], [GEOGRAPHIC_DATA] [GEOGRAPHIC_DATA]" at bounding box center [800, 432] width 687 height 20
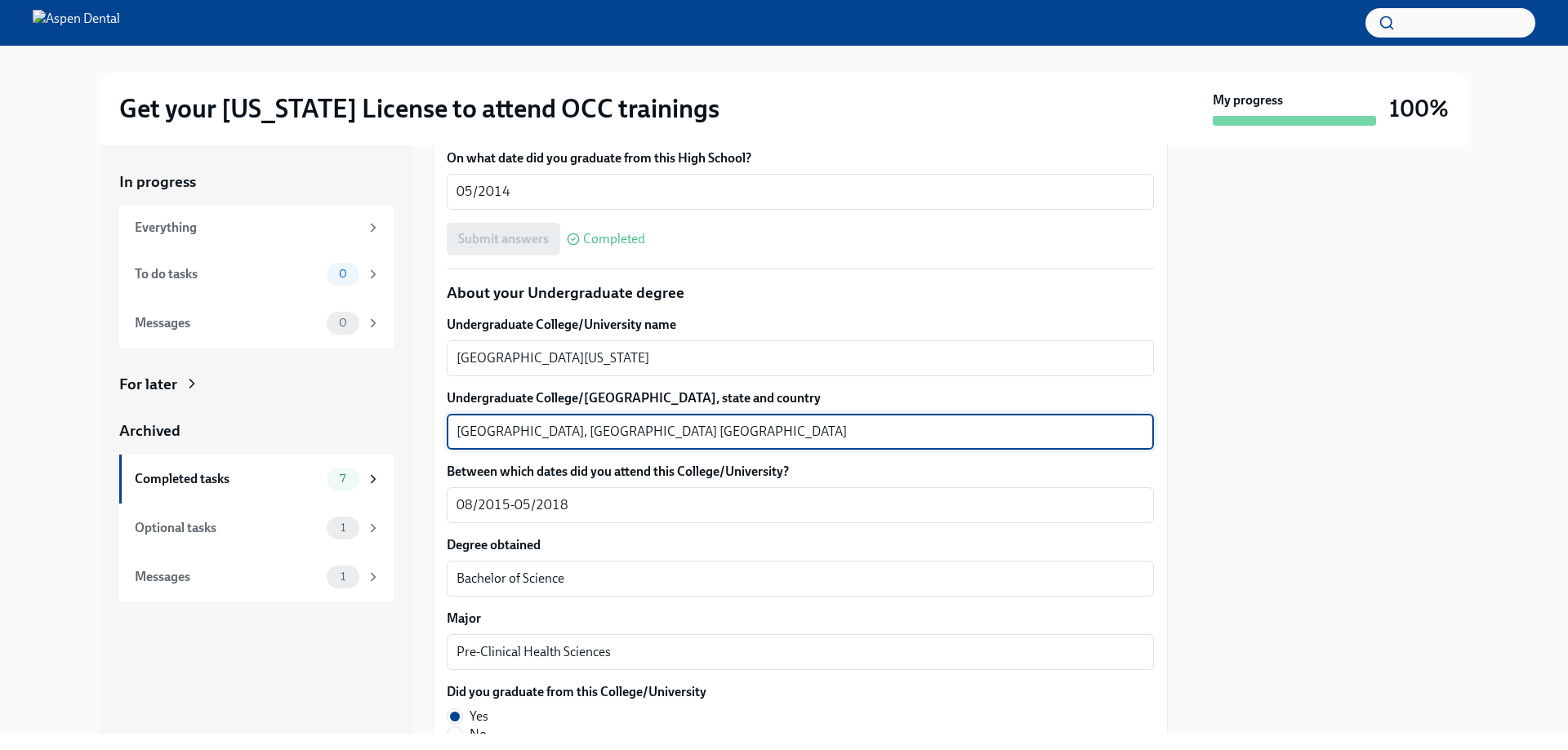
click at [478, 442] on textarea "[GEOGRAPHIC_DATA], [GEOGRAPHIC_DATA] [GEOGRAPHIC_DATA]" at bounding box center [800, 432] width 687 height 20
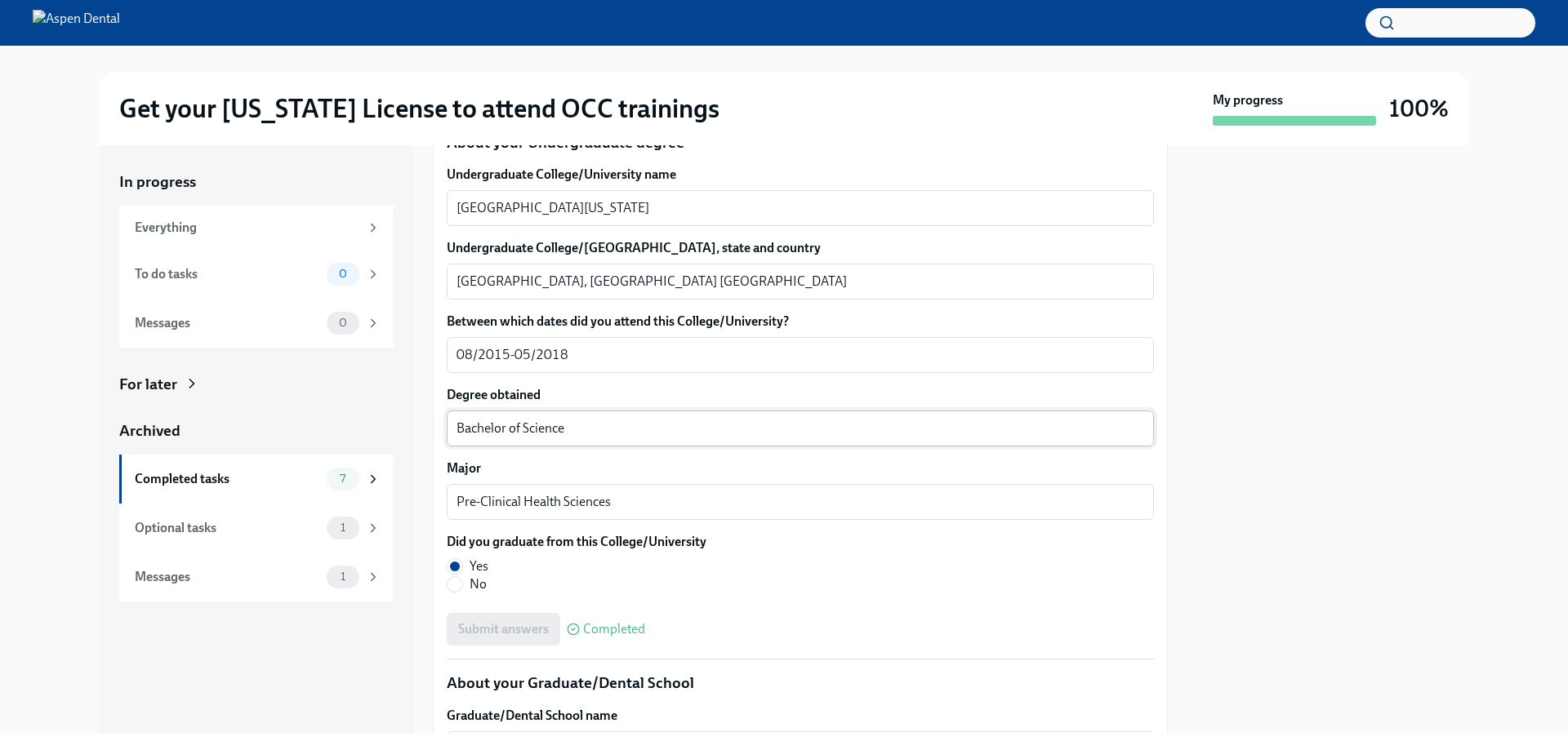
scroll to position [1633, 0]
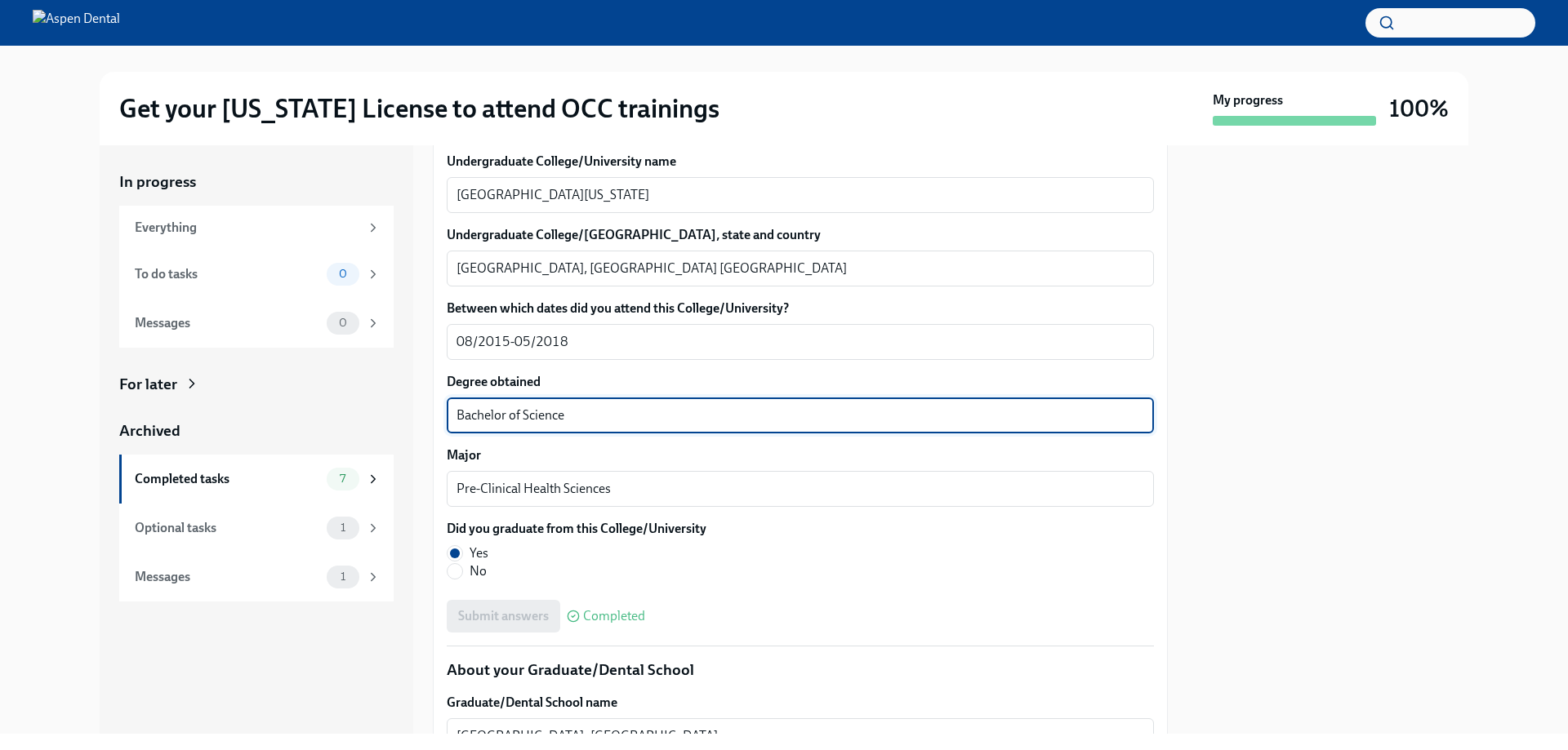
drag, startPoint x: 572, startPoint y: 603, endPoint x: 404, endPoint y: 609, distance: 168.1
click at [399, 608] on div "In progress Everything To do tasks 0 Messages 0 For later Archived Completed ta…" at bounding box center [784, 440] width 1369 height 589
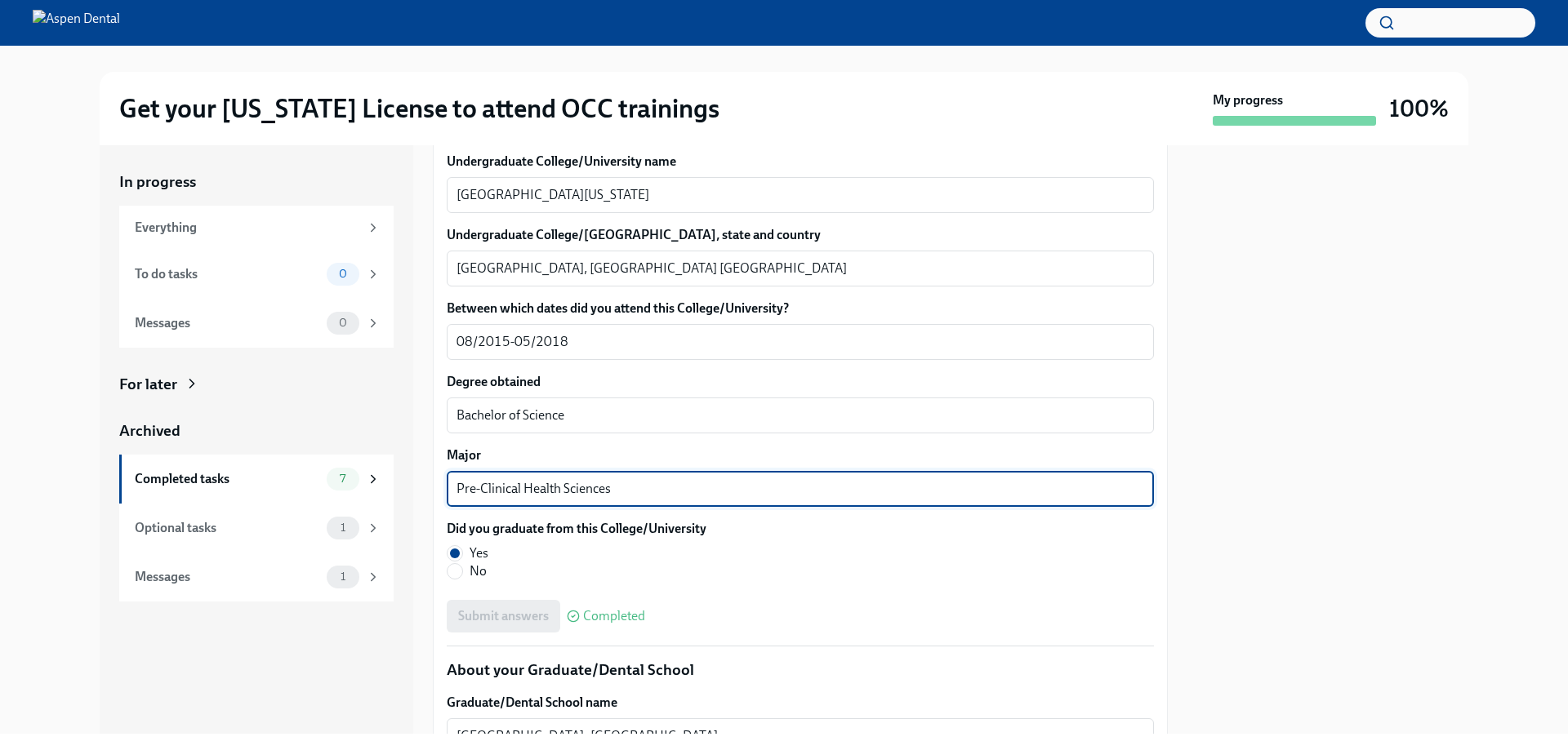
drag, startPoint x: 621, startPoint y: 670, endPoint x: 315, endPoint y: 670, distance: 306.0
click at [315, 670] on div "In progress Everything To do tasks 0 Messages 0 For later Archived Completed ta…" at bounding box center [784, 440] width 1369 height 589
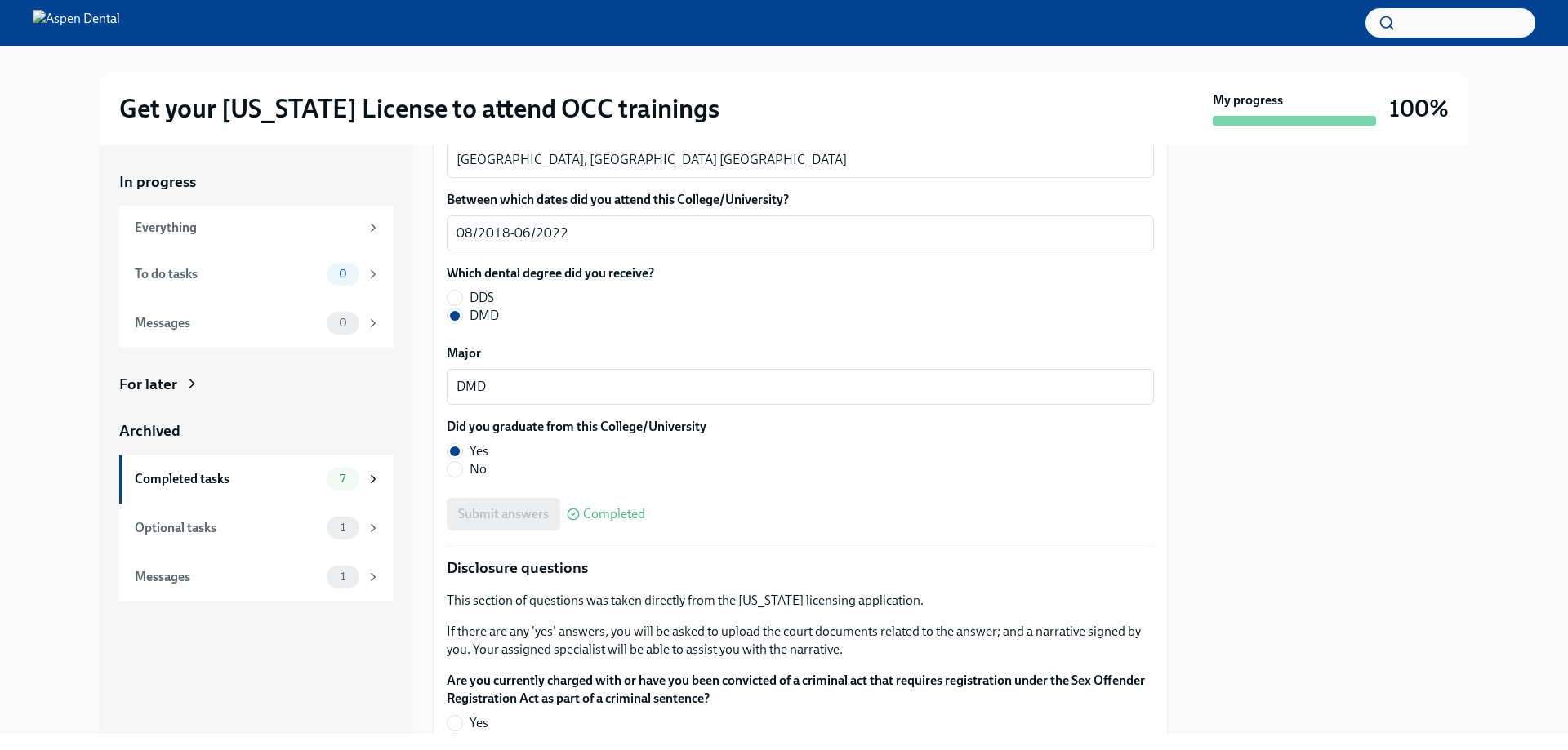
scroll to position [2286, 0]
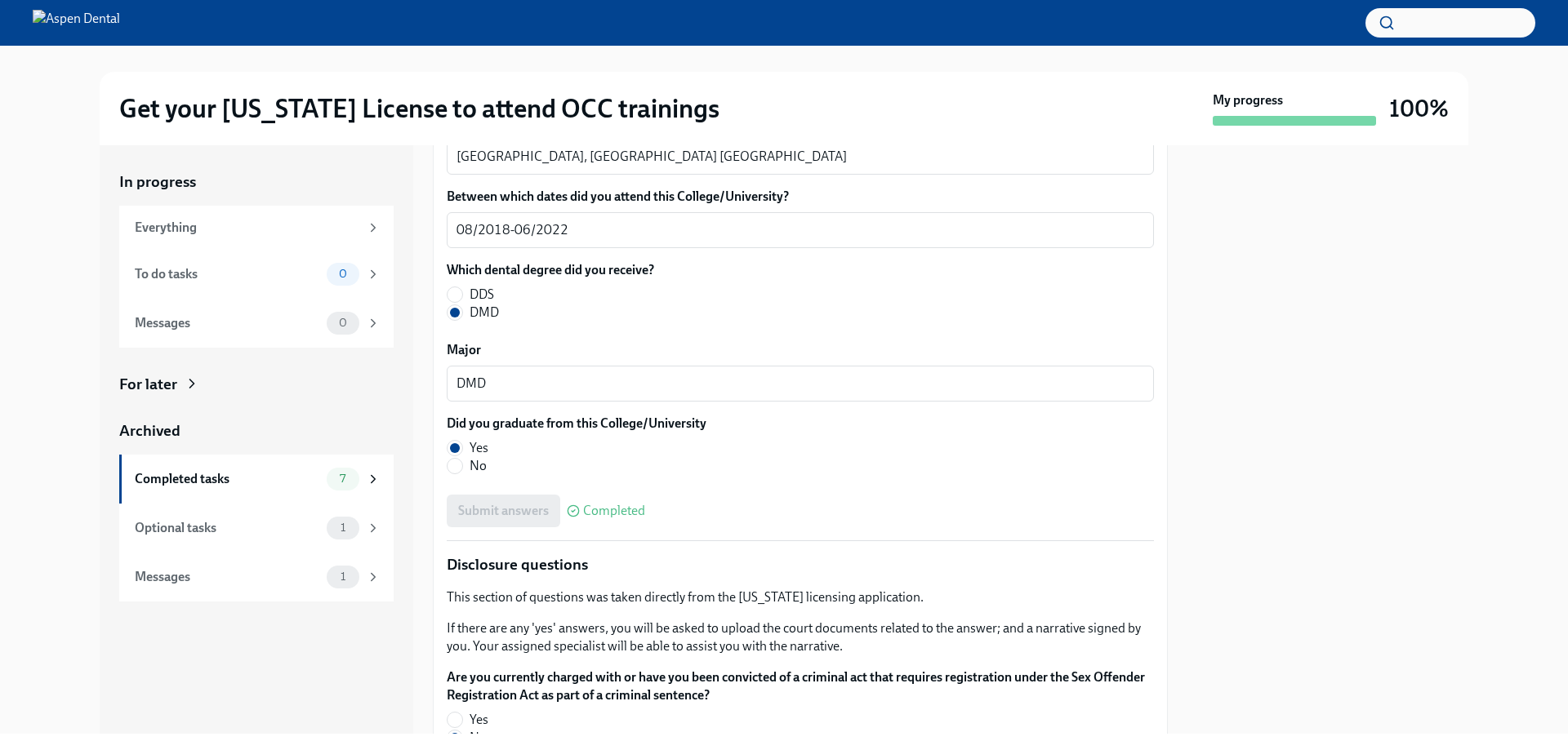
drag, startPoint x: 570, startPoint y: 269, endPoint x: 402, endPoint y: 281, distance: 168.4
click at [402, 281] on div "In progress Everything To do tasks 0 Messages 0 For later Archived Completed ta…" at bounding box center [784, 440] width 1369 height 589
click at [471, 167] on textarea "[GEOGRAPHIC_DATA], [GEOGRAPHIC_DATA] [GEOGRAPHIC_DATA]" at bounding box center [800, 156] width 687 height 20
click at [150, 673] on div "In progress Everything To do tasks 0 Messages 0 For later Archived Completed ta…" at bounding box center [256, 440] width 314 height 589
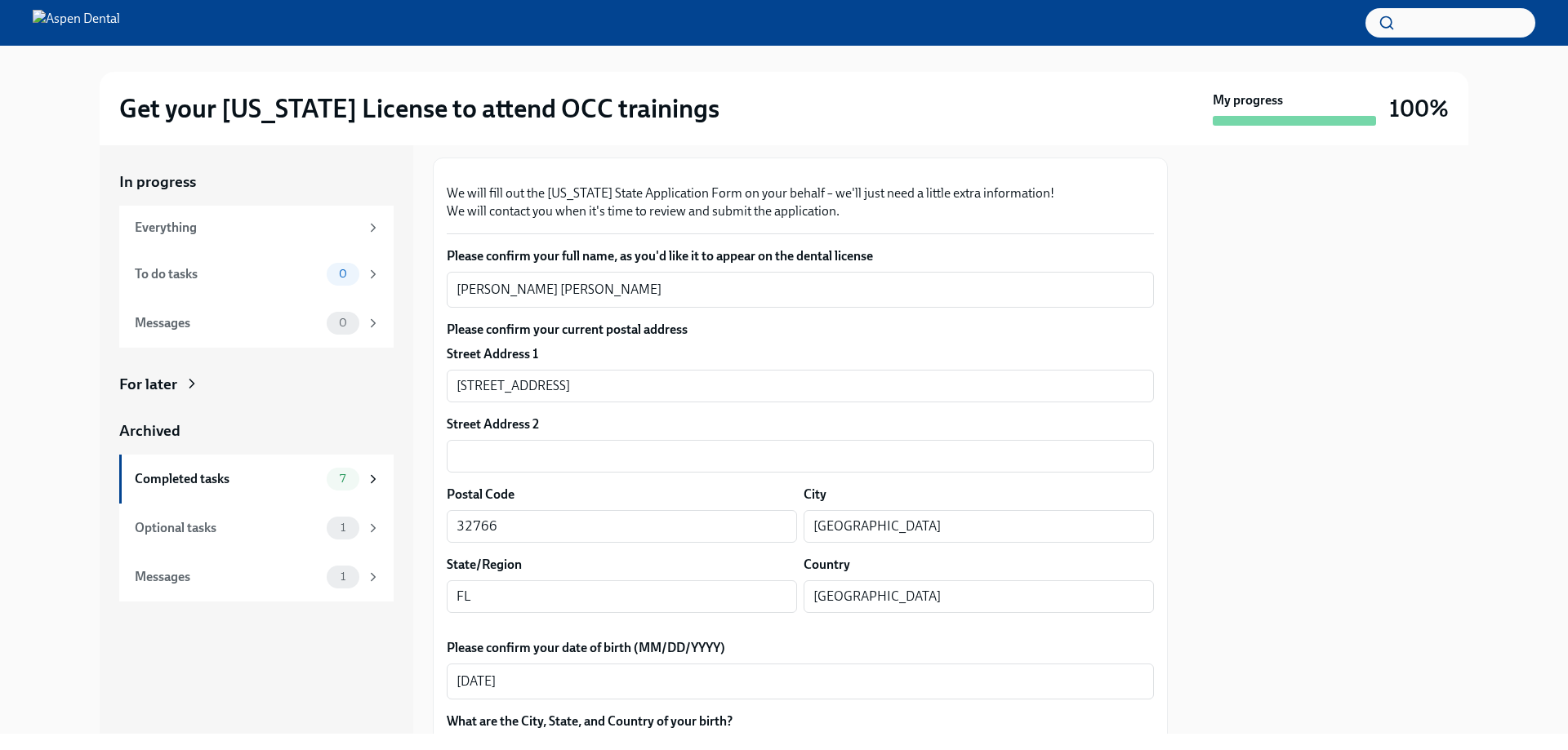
scroll to position [0, 0]
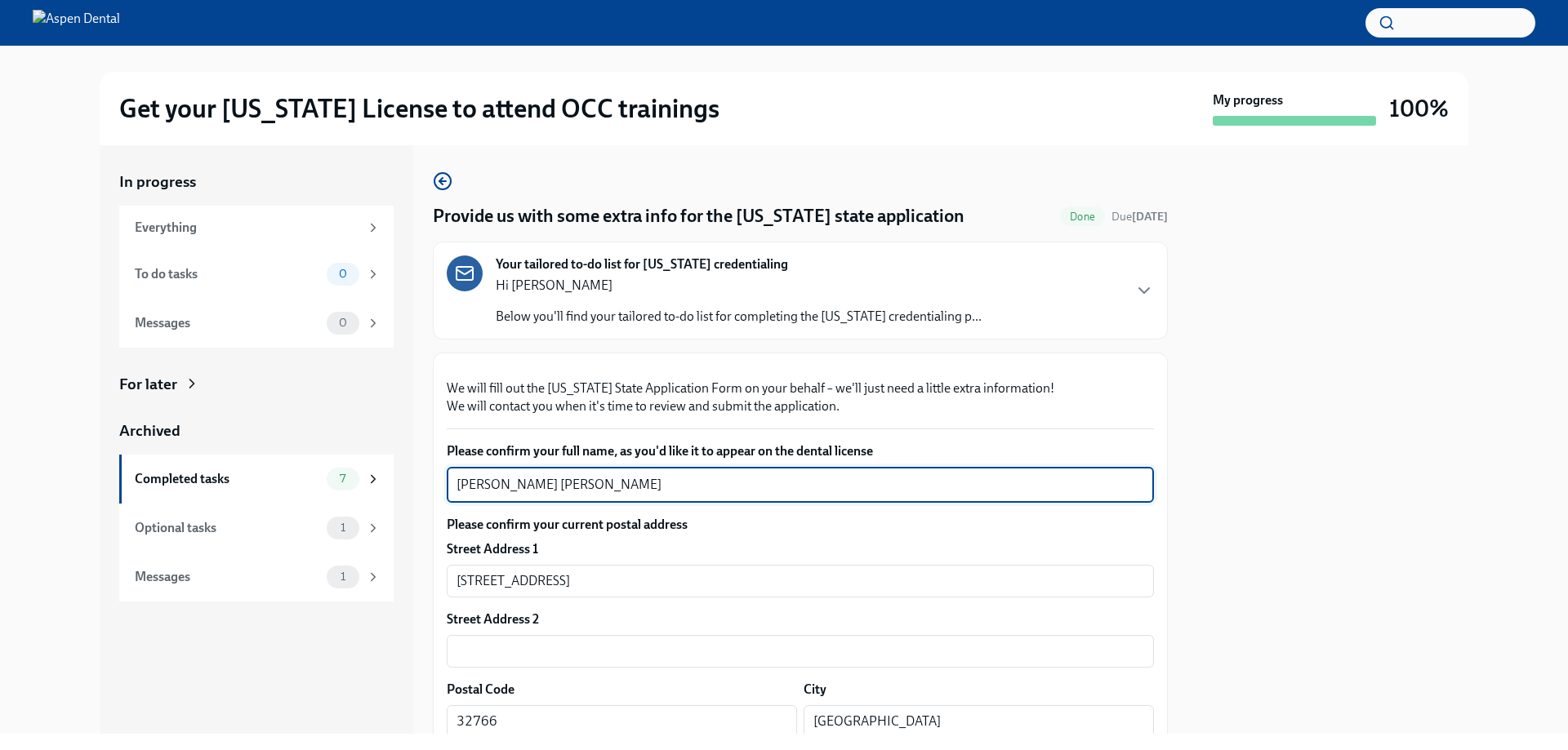
drag, startPoint x: 580, startPoint y: 679, endPoint x: 465, endPoint y: 676, distance: 115.0
click at [427, 675] on div "In progress Everything To do tasks 0 Messages 0 For later Archived Completed ta…" at bounding box center [784, 440] width 1369 height 589
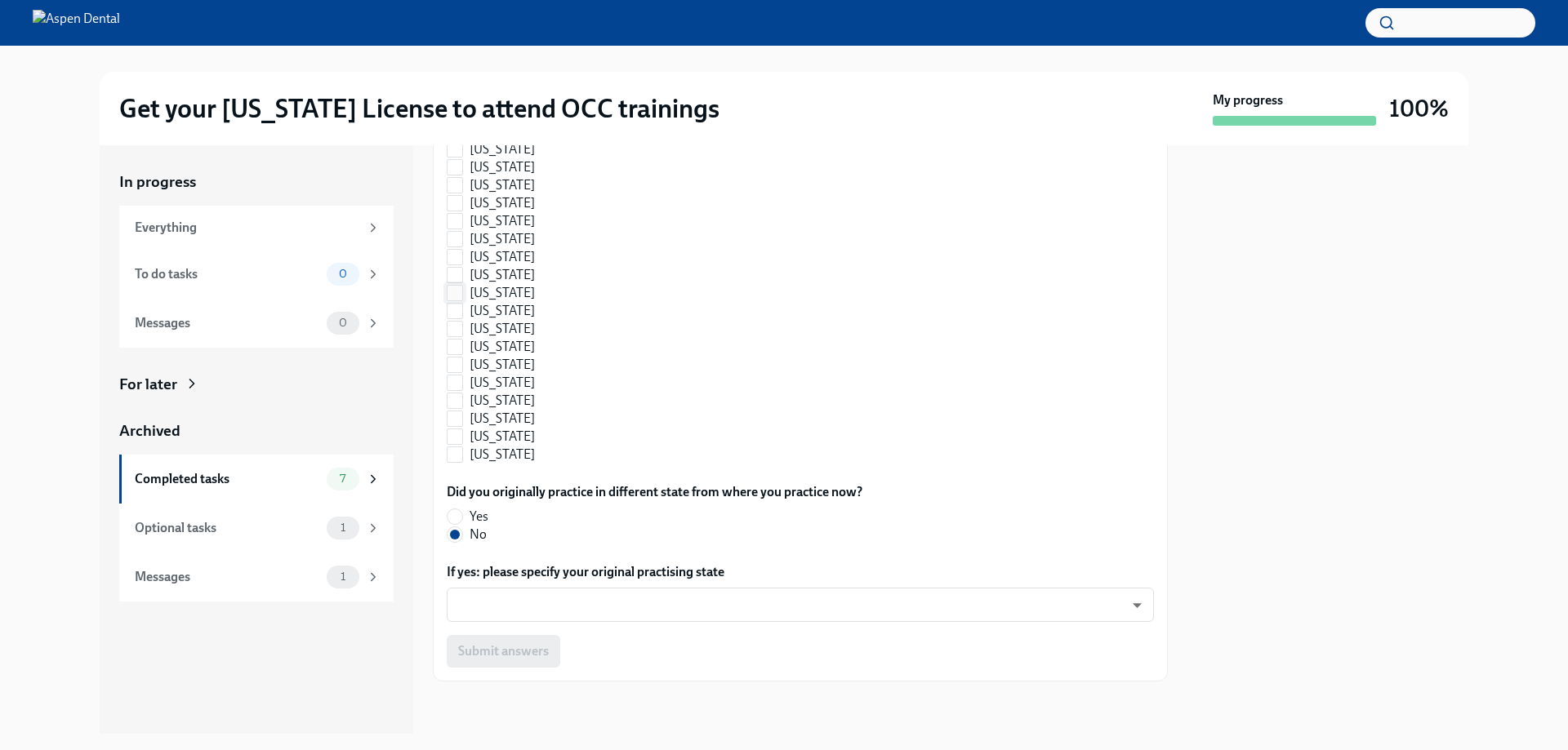
scroll to position [1047, 0]
